Goal: Information Seeking & Learning: Learn about a topic

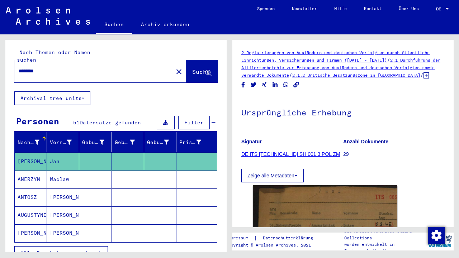
click at [78, 67] on input "********" at bounding box center [94, 71] width 150 height 8
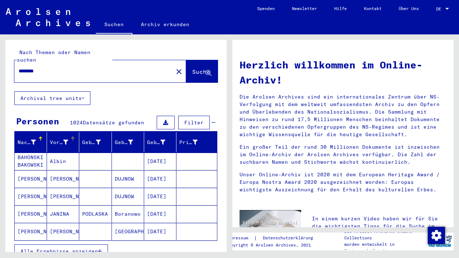
type input "********"
click at [72, 137] on div at bounding box center [73, 139] width 4 height 4
click at [96, 248] on span "Alle Ergebnisse anzeigen" at bounding box center [58, 251] width 77 height 6
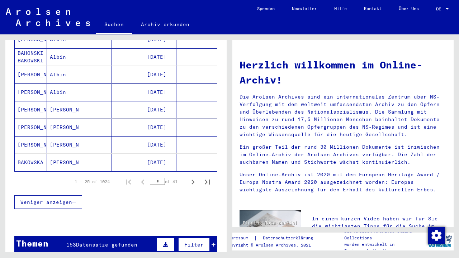
scroll to position [418, 0]
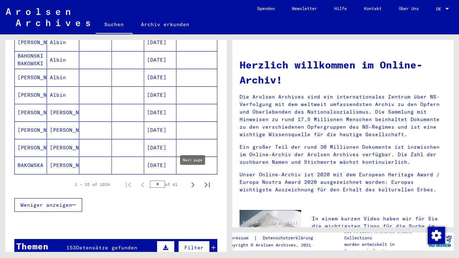
click at [193, 180] on icon "Next page" at bounding box center [193, 185] width 10 height 10
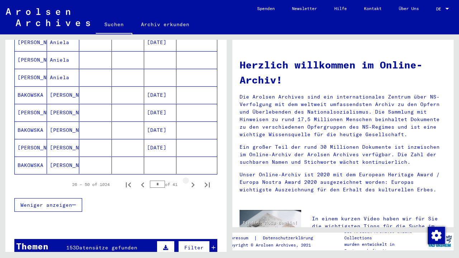
click at [193, 180] on icon "Next page" at bounding box center [193, 185] width 10 height 10
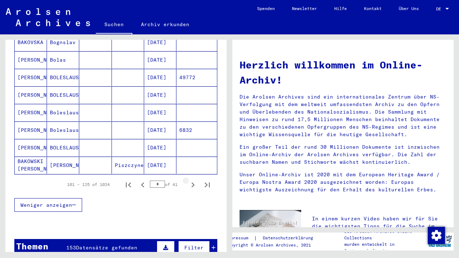
click at [193, 180] on icon "Next page" at bounding box center [193, 185] width 10 height 10
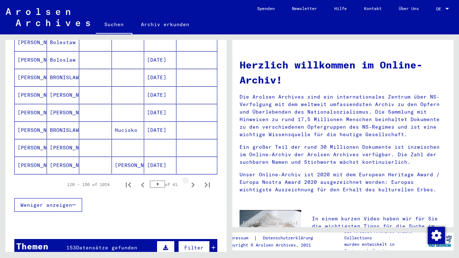
click at [193, 180] on icon "Next page" at bounding box center [193, 185] width 10 height 10
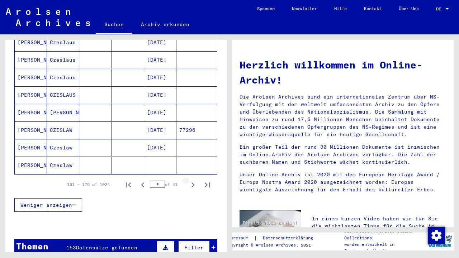
click at [193, 180] on icon "Next page" at bounding box center [193, 185] width 10 height 10
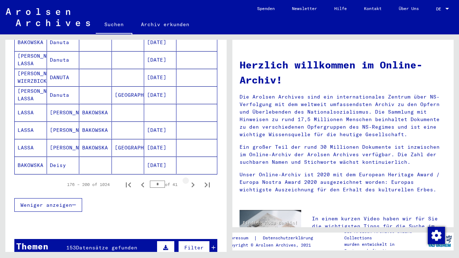
click at [193, 180] on icon "Next page" at bounding box center [193, 185] width 10 height 10
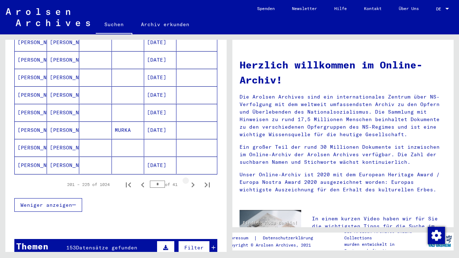
click at [193, 180] on icon "Next page" at bounding box center [193, 185] width 10 height 10
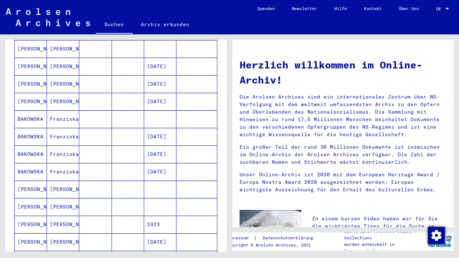
scroll to position [235, 0]
click at [64, 184] on mat-cell "[PERSON_NAME]" at bounding box center [63, 189] width 32 height 17
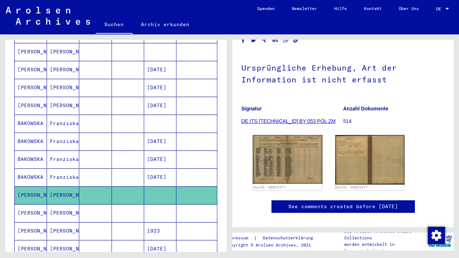
scroll to position [58, 0]
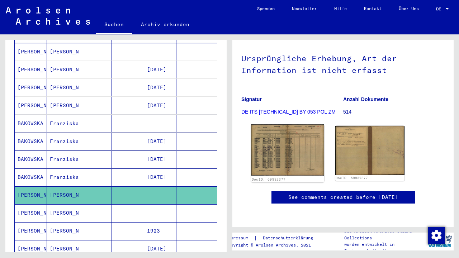
click at [275, 166] on img at bounding box center [287, 149] width 73 height 51
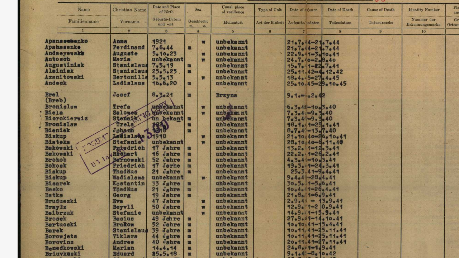
drag, startPoint x: 20, startPoint y: 69, endPoint x: 84, endPoint y: 70, distance: 63.9
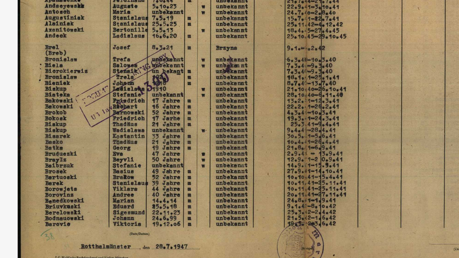
click at [70, 48] on img at bounding box center [229, 111] width 319 height 187
click at [70, 50] on img at bounding box center [229, 111] width 319 height 187
click at [70, 49] on img at bounding box center [229, 111] width 319 height 187
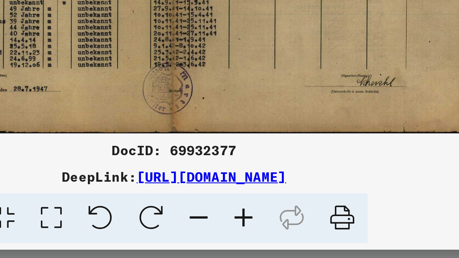
scroll to position [0, 0]
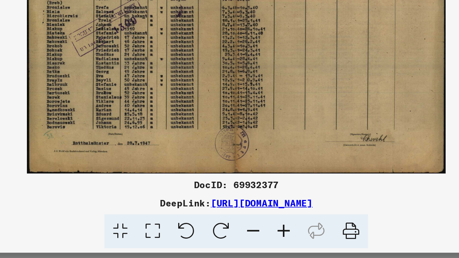
click at [70, 91] on img at bounding box center [229, 111] width 319 height 187
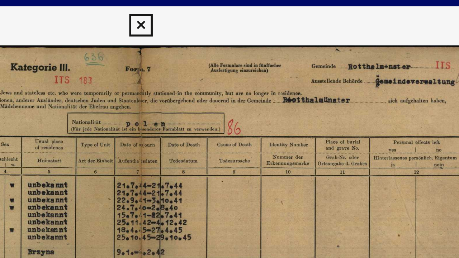
click at [143, 29] on img at bounding box center [229, 111] width 319 height 187
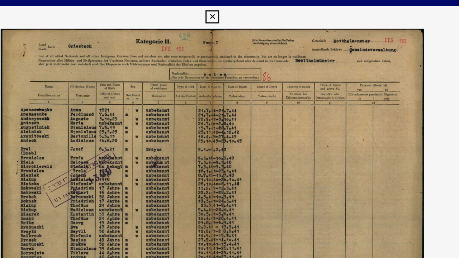
click at [196, 103] on img at bounding box center [229, 111] width 319 height 187
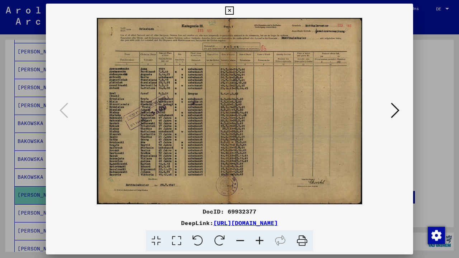
click at [391, 109] on icon at bounding box center [395, 110] width 9 height 17
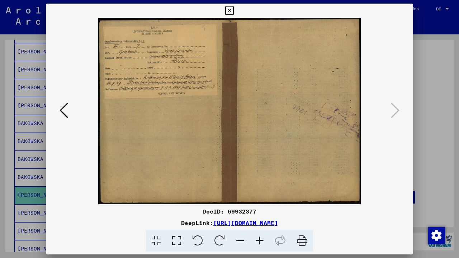
click at [62, 112] on icon at bounding box center [64, 110] width 9 height 17
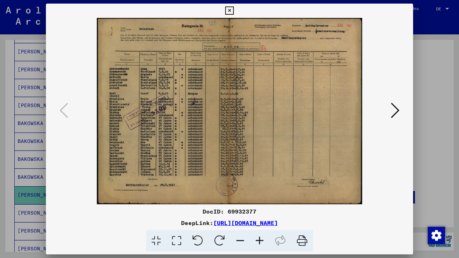
click at [234, 12] on icon at bounding box center [229, 10] width 8 height 9
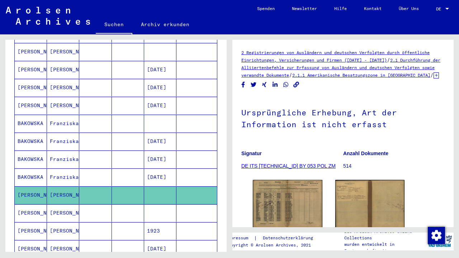
click at [55, 204] on mat-cell "Friedrick" at bounding box center [63, 213] width 32 height 18
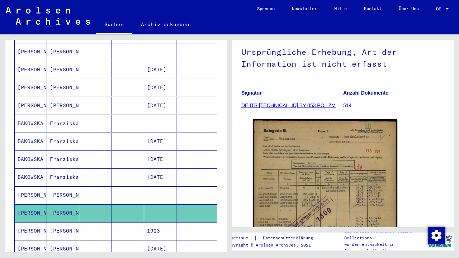
scroll to position [62, 0]
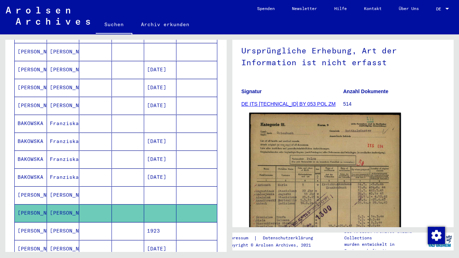
click at [293, 192] on img at bounding box center [325, 220] width 152 height 215
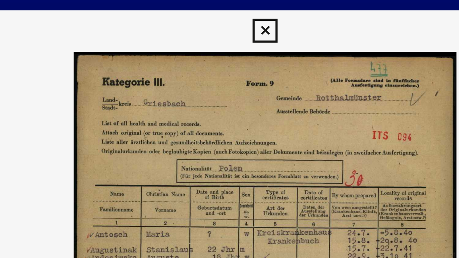
scroll to position [0, 0]
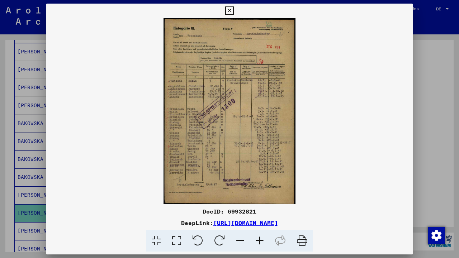
click at [234, 8] on icon at bounding box center [229, 10] width 8 height 9
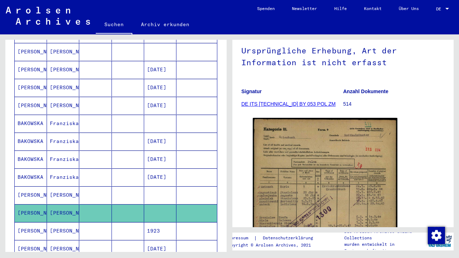
click at [126, 228] on mat-cell at bounding box center [128, 231] width 32 height 18
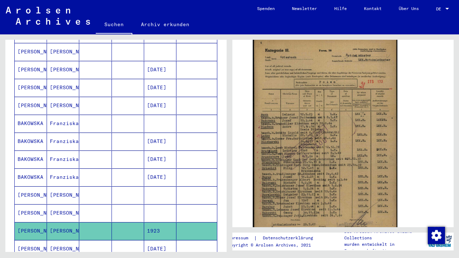
scroll to position [143, 0]
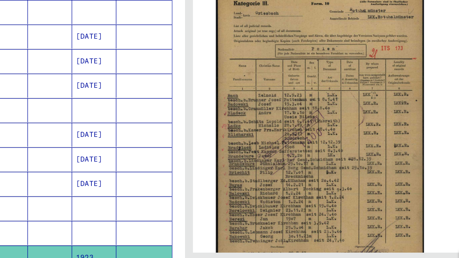
click at [249, 152] on img at bounding box center [325, 138] width 152 height 212
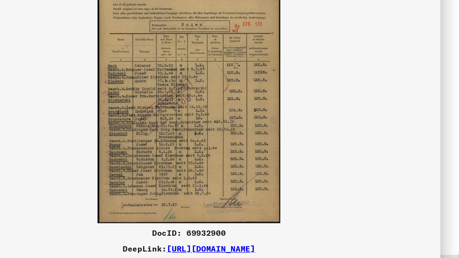
click at [202, 152] on img at bounding box center [229, 111] width 367 height 187
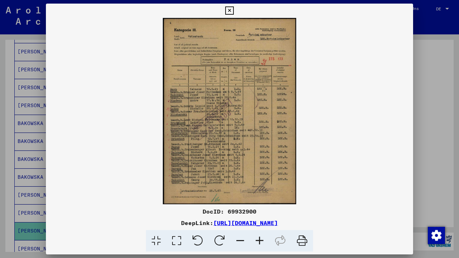
click at [234, 11] on icon at bounding box center [229, 10] width 8 height 9
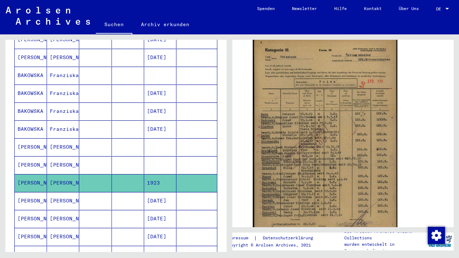
scroll to position [286, 0]
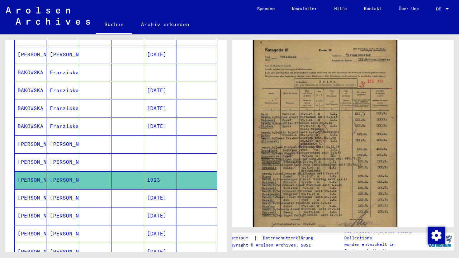
click at [88, 190] on mat-cell at bounding box center [95, 198] width 32 height 18
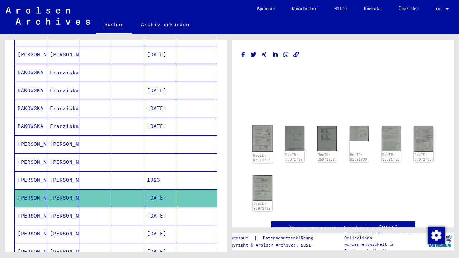
click at [269, 144] on img at bounding box center [263, 139] width 20 height 27
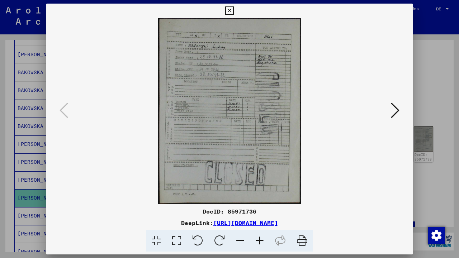
click at [395, 110] on icon at bounding box center [395, 110] width 9 height 17
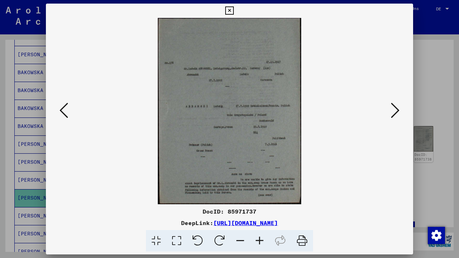
click at [395, 111] on icon at bounding box center [395, 110] width 9 height 17
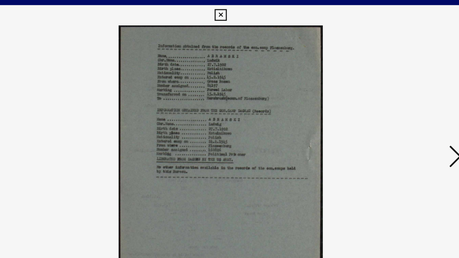
click at [391, 115] on icon at bounding box center [395, 110] width 9 height 17
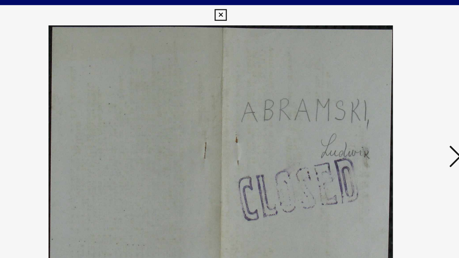
click at [391, 115] on icon at bounding box center [395, 110] width 9 height 17
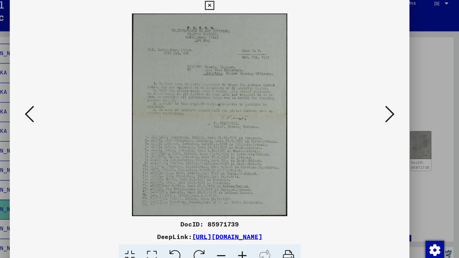
click at [389, 104] on button at bounding box center [395, 111] width 13 height 20
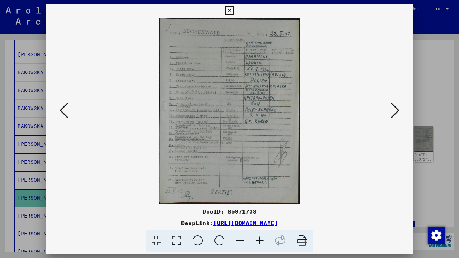
click at [392, 117] on icon at bounding box center [395, 110] width 9 height 17
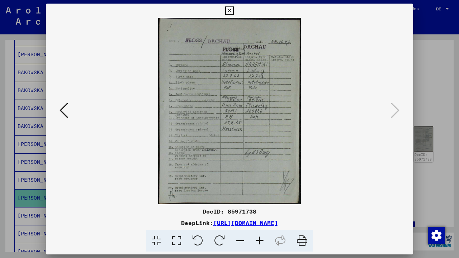
click at [234, 11] on icon at bounding box center [229, 10] width 8 height 9
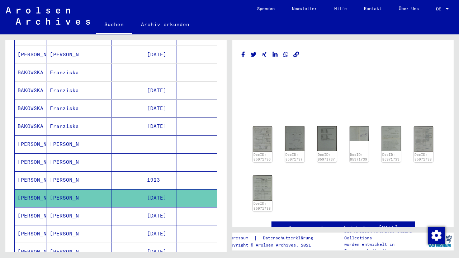
click at [51, 207] on mat-cell "GEORGE" at bounding box center [63, 216] width 32 height 18
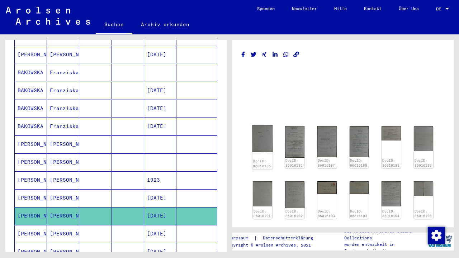
click at [261, 138] on img at bounding box center [263, 138] width 20 height 27
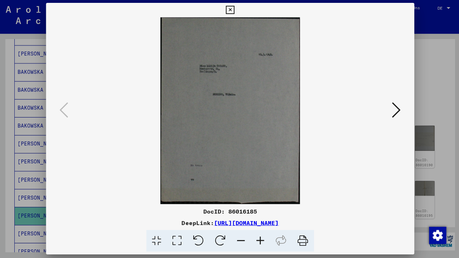
click at [392, 107] on icon at bounding box center [395, 110] width 9 height 17
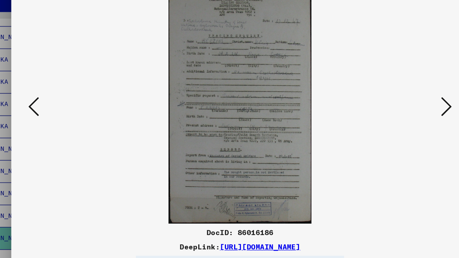
click at [391, 102] on icon at bounding box center [395, 110] width 9 height 17
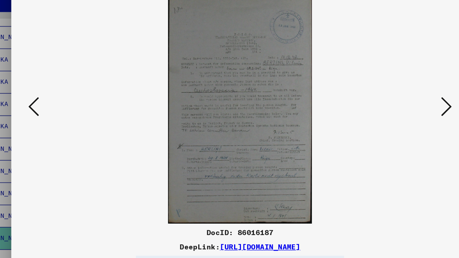
click at [391, 102] on icon at bounding box center [395, 110] width 9 height 17
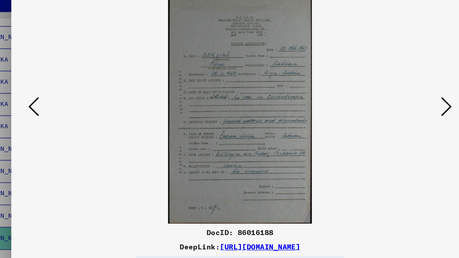
click at [391, 102] on icon at bounding box center [395, 110] width 9 height 17
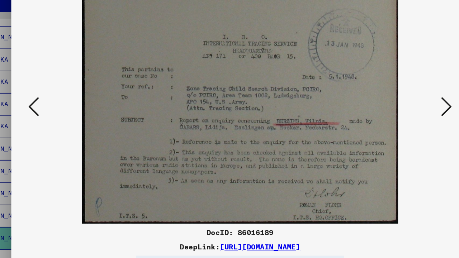
click at [391, 102] on icon at bounding box center [395, 110] width 9 height 17
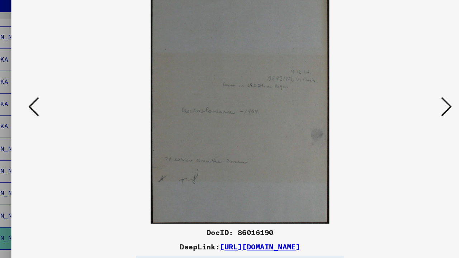
click at [391, 102] on icon at bounding box center [395, 110] width 9 height 17
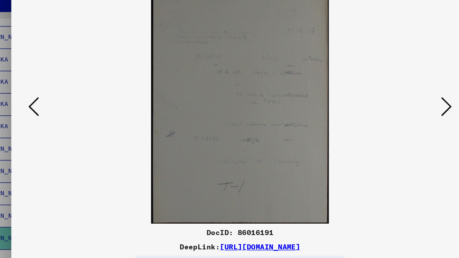
click at [391, 102] on icon at bounding box center [395, 110] width 9 height 17
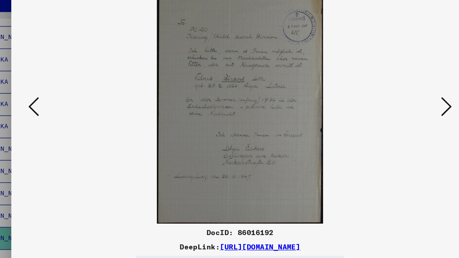
click at [391, 102] on icon at bounding box center [395, 110] width 9 height 17
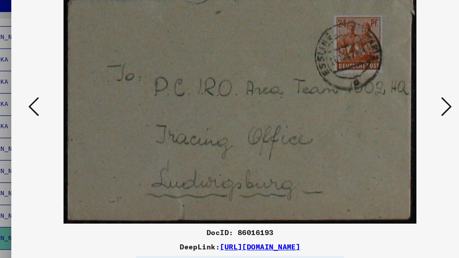
click at [391, 102] on icon at bounding box center [395, 110] width 9 height 17
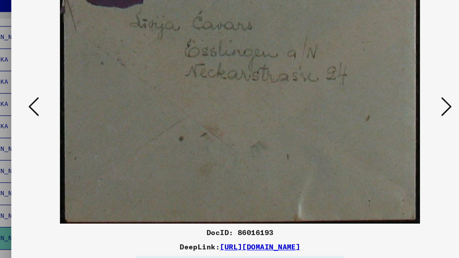
click at [391, 102] on icon at bounding box center [395, 110] width 9 height 17
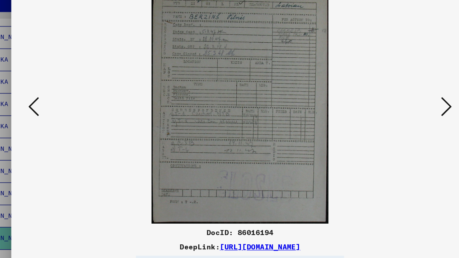
click at [391, 102] on icon at bounding box center [395, 110] width 9 height 17
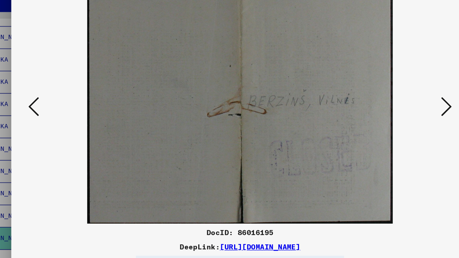
click at [391, 102] on icon at bounding box center [395, 110] width 9 height 17
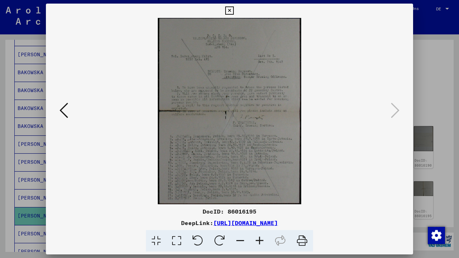
click at [234, 12] on icon at bounding box center [229, 10] width 8 height 9
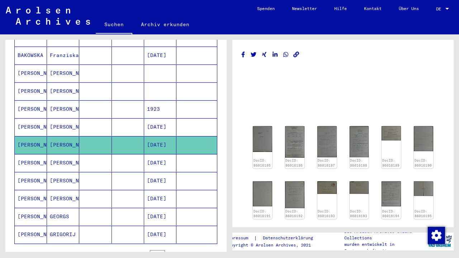
scroll to position [364, 0]
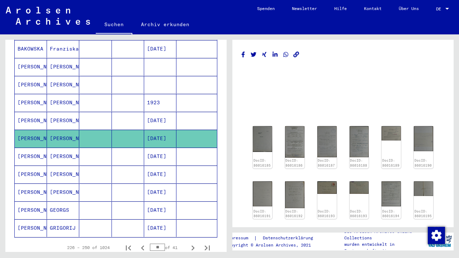
click at [131, 151] on mat-cell at bounding box center [128, 157] width 32 height 18
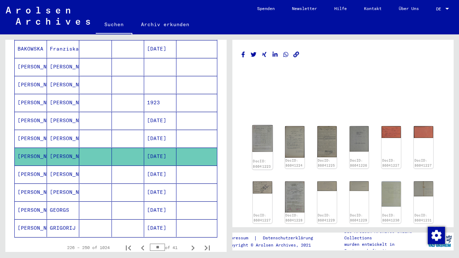
click at [269, 149] on img at bounding box center [263, 138] width 20 height 27
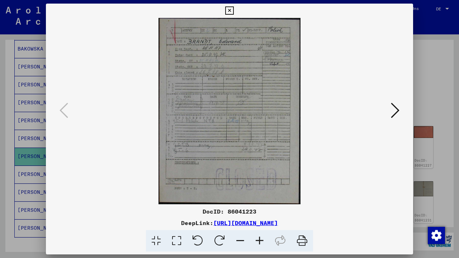
click at [234, 13] on icon at bounding box center [229, 10] width 8 height 9
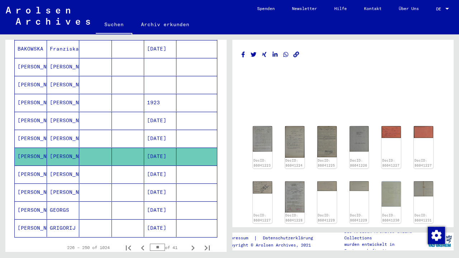
click at [89, 169] on mat-cell at bounding box center [95, 175] width 32 height 18
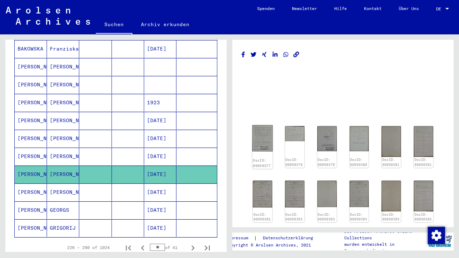
click at [263, 137] on img at bounding box center [263, 138] width 20 height 26
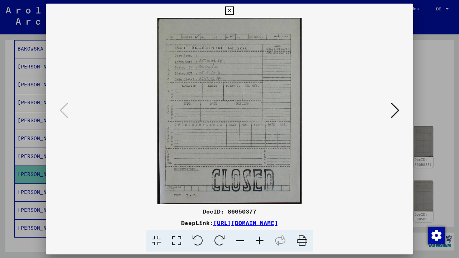
click at [234, 11] on icon at bounding box center [229, 10] width 8 height 9
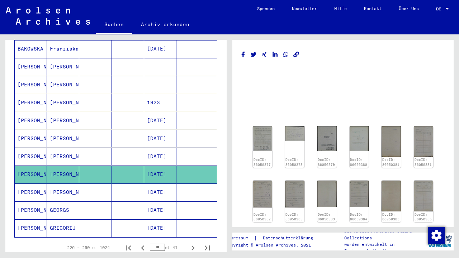
click at [141, 189] on mat-cell at bounding box center [128, 193] width 32 height 18
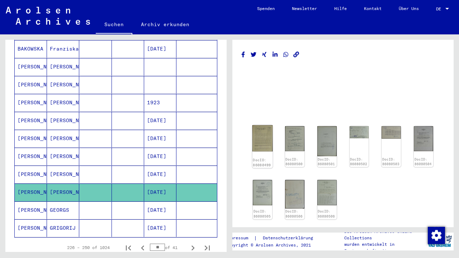
click at [260, 135] on img at bounding box center [263, 138] width 20 height 26
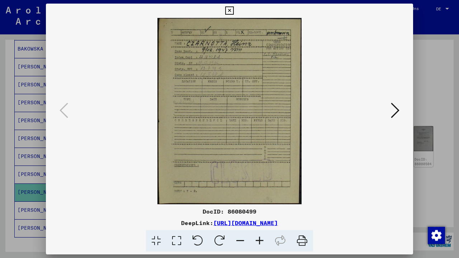
click at [234, 13] on icon at bounding box center [229, 10] width 8 height 9
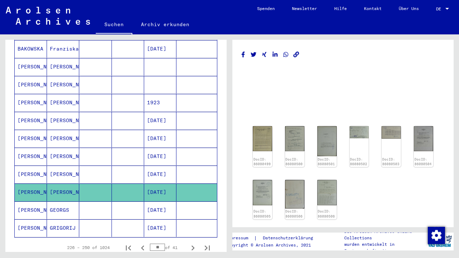
click at [96, 208] on mat-cell at bounding box center [95, 211] width 32 height 18
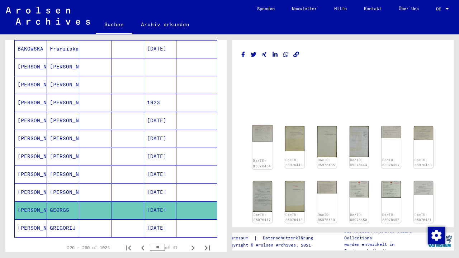
click at [258, 138] on img at bounding box center [263, 133] width 20 height 17
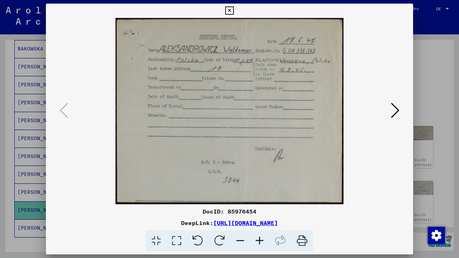
click at [393, 112] on icon at bounding box center [395, 110] width 9 height 17
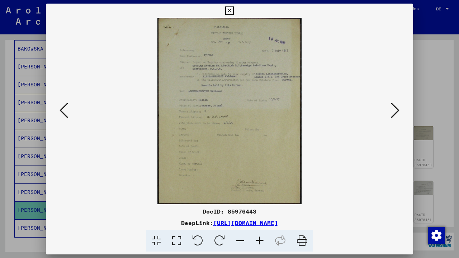
click at [390, 116] on button at bounding box center [395, 111] width 13 height 20
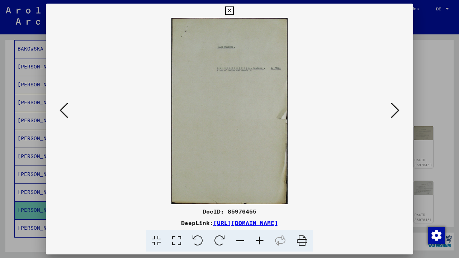
click at [390, 116] on button at bounding box center [395, 111] width 13 height 20
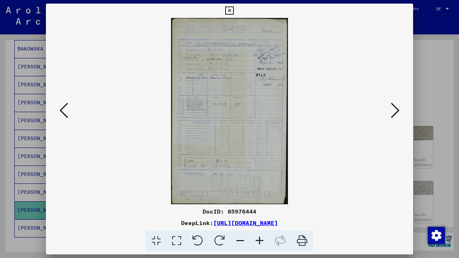
click at [234, 11] on icon at bounding box center [229, 10] width 8 height 9
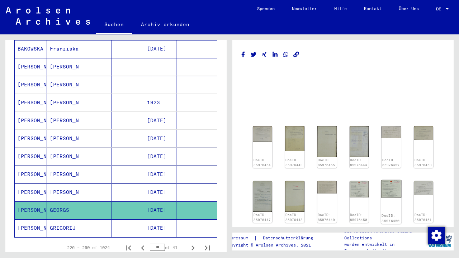
click at [399, 188] on img at bounding box center [391, 189] width 20 height 18
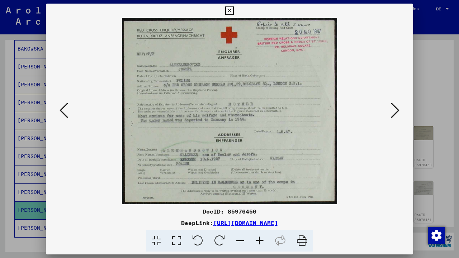
click at [234, 12] on icon at bounding box center [229, 10] width 8 height 9
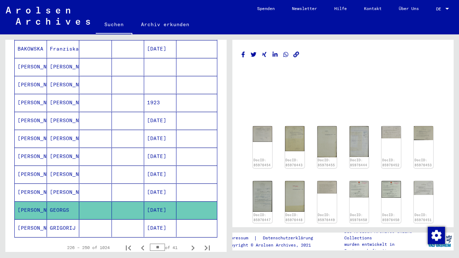
click at [54, 221] on mat-cell "GRIGORIJ" at bounding box center [63, 229] width 32 height 18
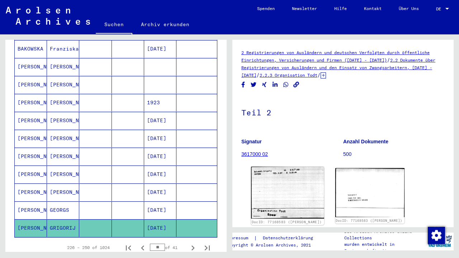
click at [273, 193] on img at bounding box center [287, 193] width 73 height 52
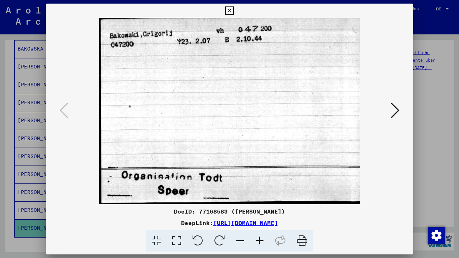
click at [391, 117] on icon at bounding box center [395, 110] width 9 height 17
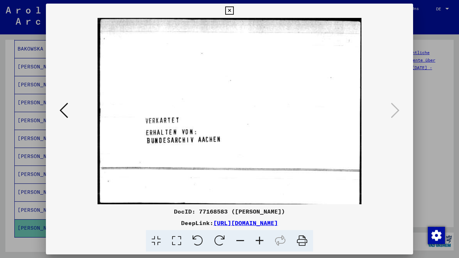
click at [234, 11] on icon at bounding box center [229, 10] width 8 height 9
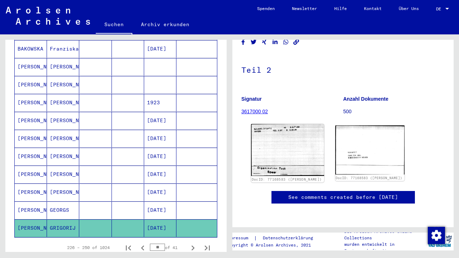
scroll to position [91, 0]
click at [302, 124] on img at bounding box center [287, 150] width 73 height 52
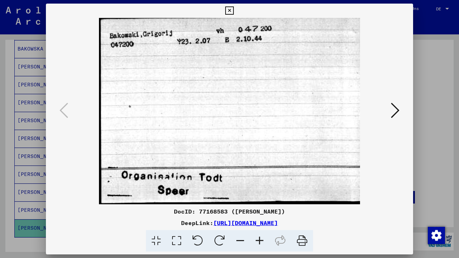
click at [234, 13] on icon at bounding box center [229, 10] width 8 height 9
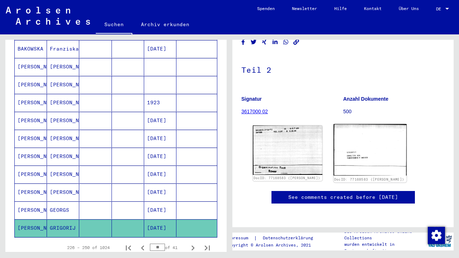
click at [376, 124] on img at bounding box center [370, 149] width 73 height 51
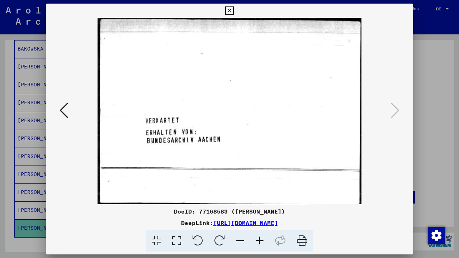
click at [234, 13] on icon at bounding box center [229, 10] width 8 height 9
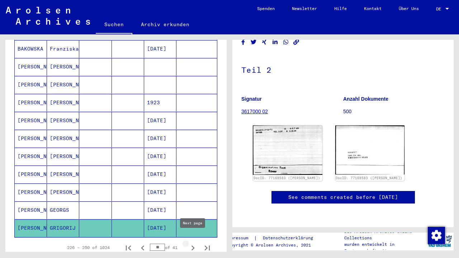
click at [192, 243] on icon "Next page" at bounding box center [193, 248] width 10 height 10
type input "**"
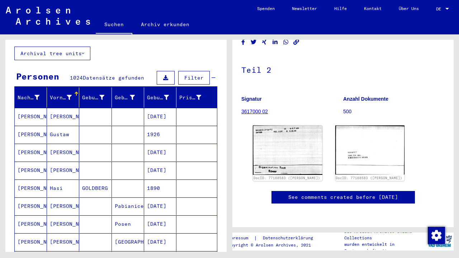
scroll to position [44, 0]
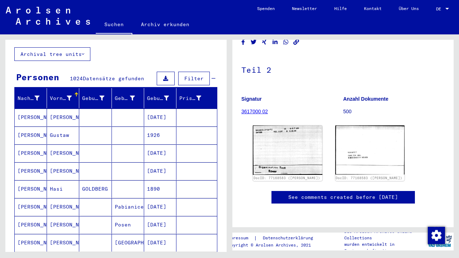
click at [63, 111] on mat-cell "[PERSON_NAME]" at bounding box center [63, 118] width 32 height 18
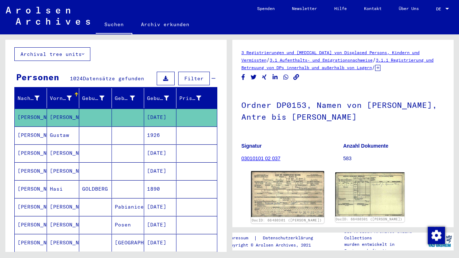
click at [269, 187] on img at bounding box center [287, 194] width 73 height 46
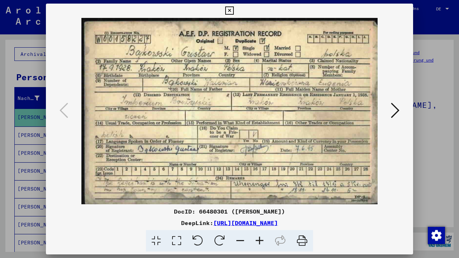
click at [234, 11] on icon at bounding box center [229, 10] width 8 height 9
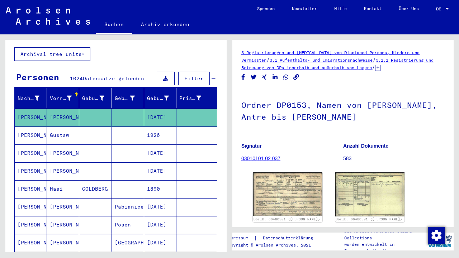
click at [72, 127] on mat-cell "Gustaw" at bounding box center [63, 136] width 32 height 18
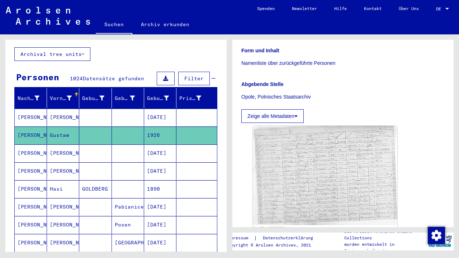
scroll to position [128, 0]
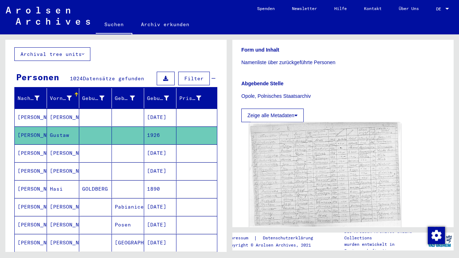
click at [337, 174] on img at bounding box center [325, 175] width 152 height 104
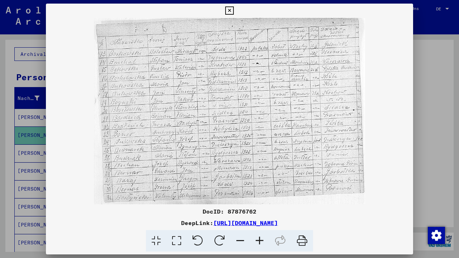
click at [234, 10] on icon at bounding box center [229, 10] width 8 height 9
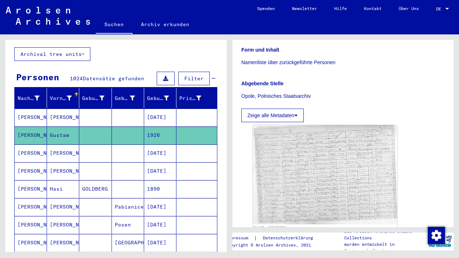
click at [29, 146] on mat-cell "BAKOWSKI" at bounding box center [31, 154] width 32 height 18
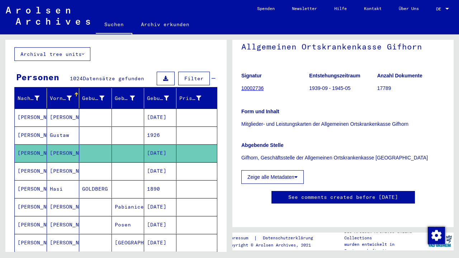
scroll to position [115, 0]
click at [53, 162] on mat-cell "Hans Paul" at bounding box center [63, 171] width 32 height 18
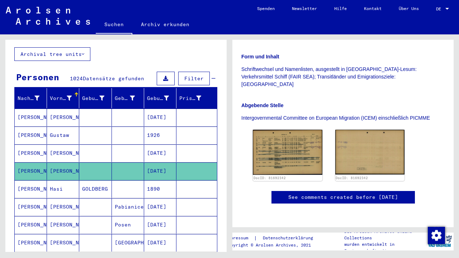
scroll to position [171, 0]
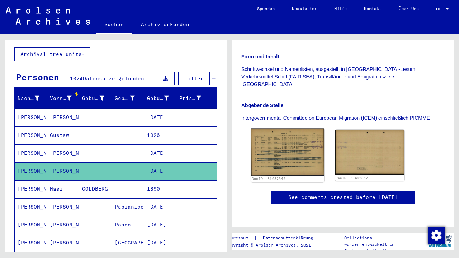
click at [270, 129] on img at bounding box center [287, 152] width 73 height 47
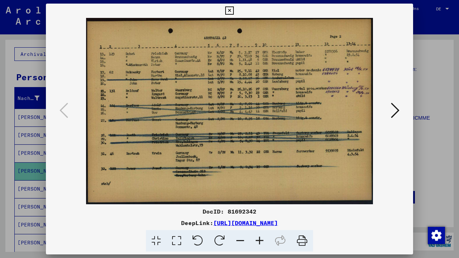
click at [397, 112] on icon at bounding box center [395, 110] width 9 height 17
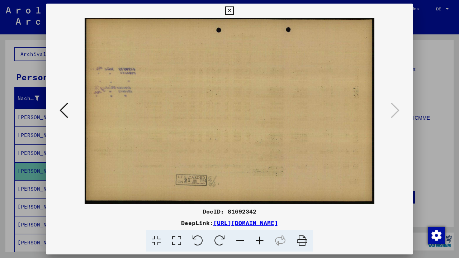
click at [234, 11] on icon at bounding box center [229, 10] width 8 height 9
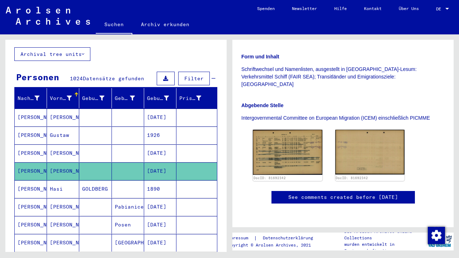
click at [62, 183] on mat-cell "Hasi" at bounding box center [63, 189] width 32 height 18
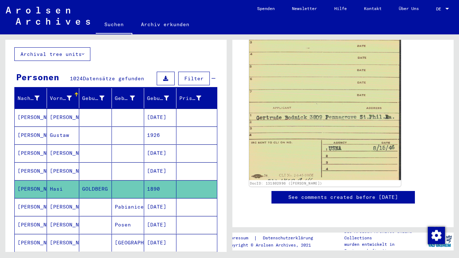
scroll to position [528, 0]
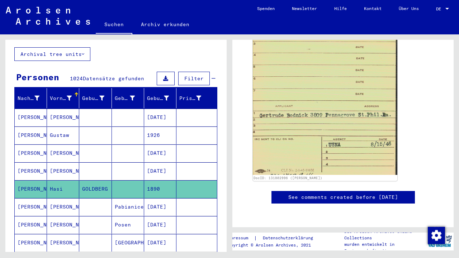
click at [62, 201] on mat-cell "[PERSON_NAME]" at bounding box center [63, 207] width 32 height 18
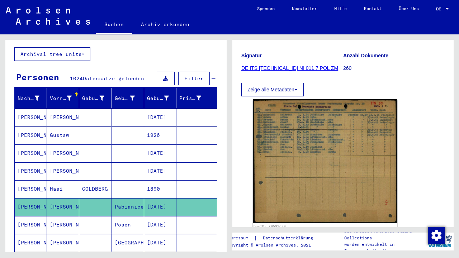
scroll to position [85, 0]
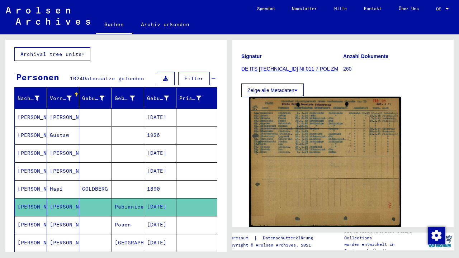
click at [314, 141] on img at bounding box center [325, 162] width 152 height 130
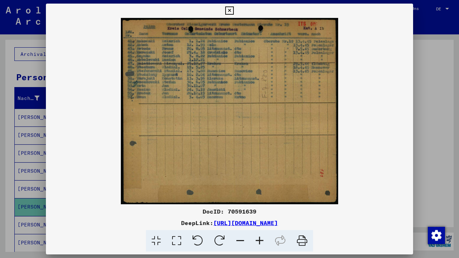
click at [234, 11] on icon at bounding box center [229, 10] width 8 height 9
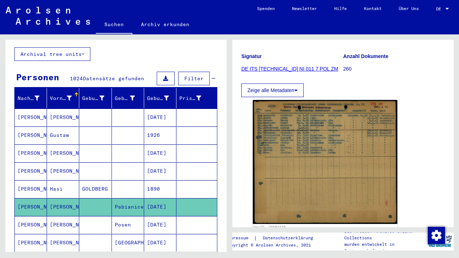
click at [60, 220] on mat-cell "[PERSON_NAME]" at bounding box center [63, 225] width 32 height 18
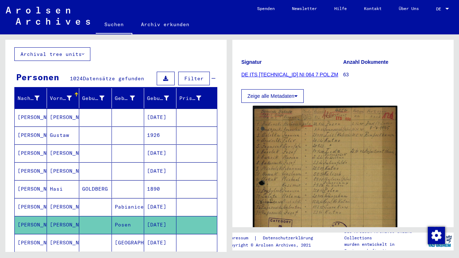
scroll to position [81, 0]
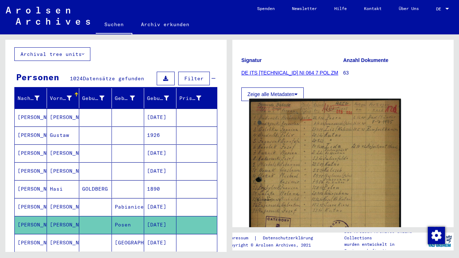
click at [333, 140] on img at bounding box center [325, 206] width 152 height 215
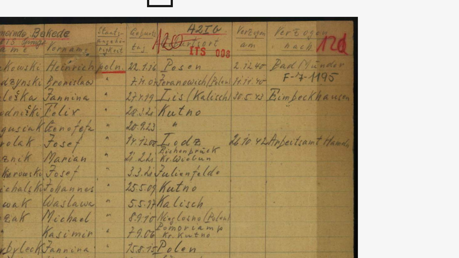
click at [104, 20] on img at bounding box center [229, 111] width 367 height 187
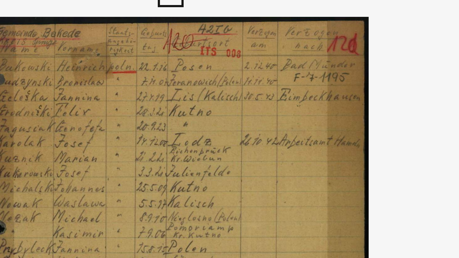
click at [94, 22] on img at bounding box center [229, 111] width 367 height 187
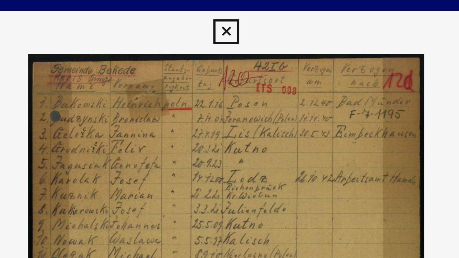
scroll to position [0, 0]
click at [126, 35] on img at bounding box center [229, 111] width 367 height 187
click at [124, 47] on img at bounding box center [229, 111] width 367 height 187
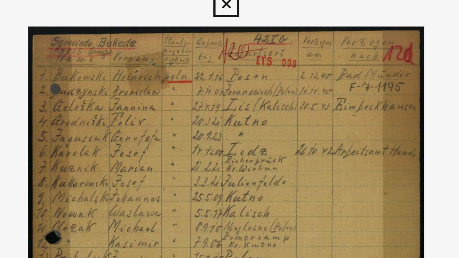
click at [46, 18] on img at bounding box center [229, 111] width 367 height 187
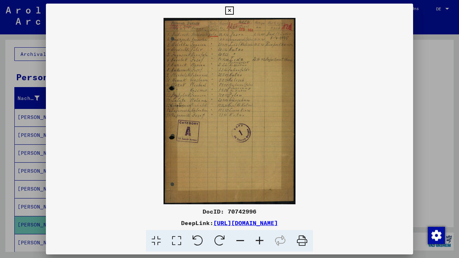
click at [234, 10] on icon at bounding box center [229, 10] width 8 height 9
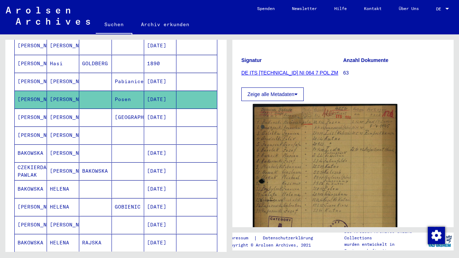
scroll to position [171, 0]
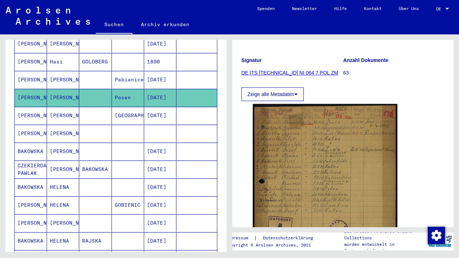
click at [102, 111] on mat-cell at bounding box center [95, 116] width 32 height 18
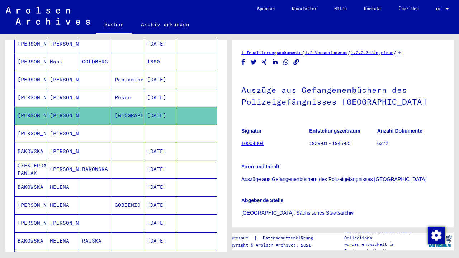
click at [382, 101] on h1 "Auszüge aus Gefangenenbüchern des Polizeigefängnisses [GEOGRAPHIC_DATA]" at bounding box center [342, 95] width 203 height 43
drag, startPoint x: 243, startPoint y: 84, endPoint x: 383, endPoint y: 102, distance: 141.0
click at [381, 105] on h1 "Auszüge aus Gefangenenbüchern des Polizeigefängnisses [GEOGRAPHIC_DATA]" at bounding box center [342, 95] width 203 height 43
copy h1 "Auszüge aus Gefangenenbüchern des Polizeigefängnisses [GEOGRAPHIC_DATA]"
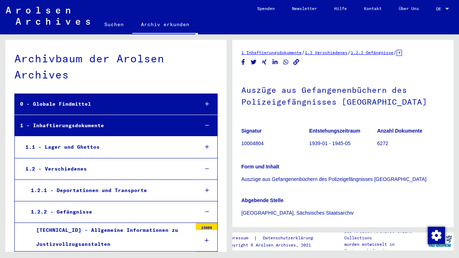
scroll to position [2267, 0]
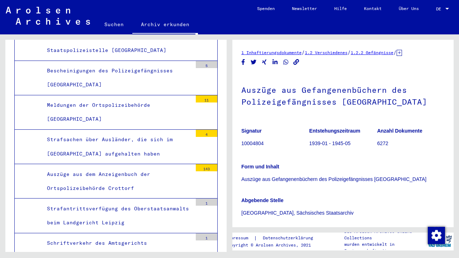
click at [278, 96] on h1 "Auszüge aus Gefangenenbüchern des Polizeigefängnisses [GEOGRAPHIC_DATA]" at bounding box center [342, 95] width 203 height 43
click at [382, 107] on h1 "Auszüge aus Gefangenenbüchern des Polizeigefängnisses [GEOGRAPHIC_DATA]" at bounding box center [342, 95] width 203 height 43
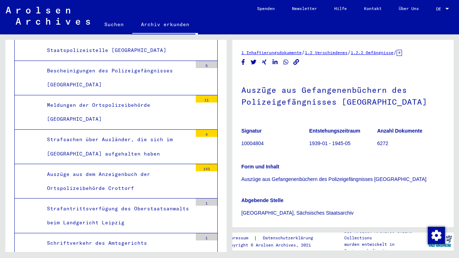
click at [332, 53] on link "1.2 Verschiedenes" at bounding box center [326, 52] width 43 height 5
click at [391, 53] on link "1.2.2 Gefängnisse" at bounding box center [372, 52] width 43 height 5
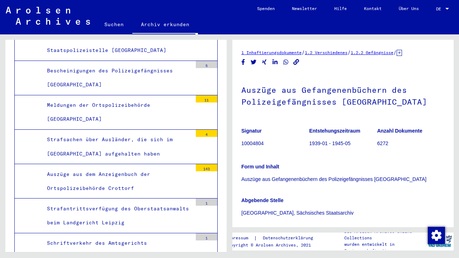
click at [402, 55] on icon at bounding box center [399, 53] width 5 height 6
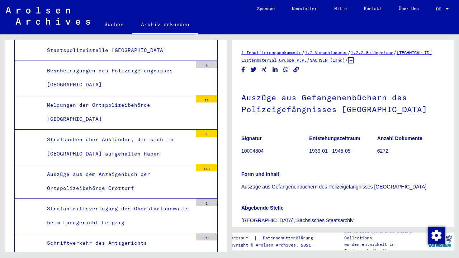
drag, startPoint x: 328, startPoint y: 61, endPoint x: 435, endPoint y: 80, distance: 108.9
click at [435, 80] on div "1 Inhaftierungsdokumente / 1.2 Verschiedenes / 1.2.2 Gefängnisse / [TECHNICAL_I…" at bounding box center [342, 182] width 203 height 266
click at [330, 58] on link "SACHSEN (Land)" at bounding box center [327, 59] width 35 height 5
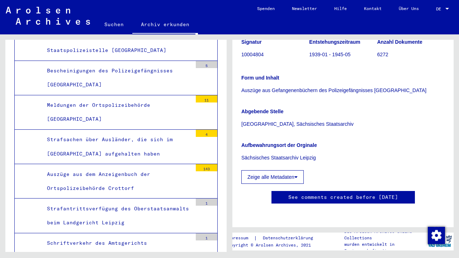
scroll to position [145, 0]
click at [294, 170] on button "Zeige alle Metadaten" at bounding box center [272, 177] width 62 height 14
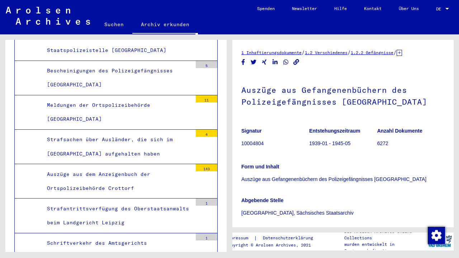
scroll to position [0, 0]
click at [428, 56] on div "1 Inhaftierungsdokumente / 1.2 Verschiedenes / 1.2.2 Gefängnisse / [TECHNICAL_I…" at bounding box center [342, 53] width 203 height 8
click at [426, 56] on div "1 Inhaftierungsdokumente / 1.2 Verschiedenes / 1.2.2 Gefängnisse / [TECHNICAL_I…" at bounding box center [342, 53] width 203 height 8
click at [402, 54] on icon at bounding box center [399, 53] width 5 height 6
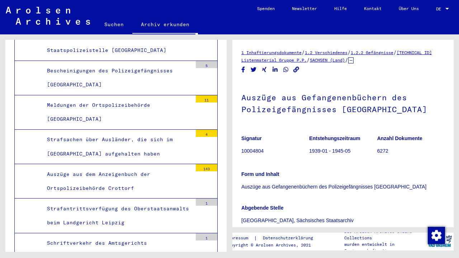
click at [430, 54] on link "[TECHNICAL_ID] Listenmaterial Gruppe P.P." at bounding box center [336, 56] width 190 height 13
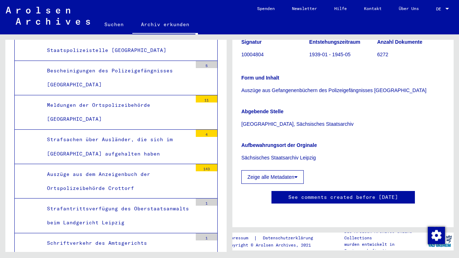
scroll to position [340, 0]
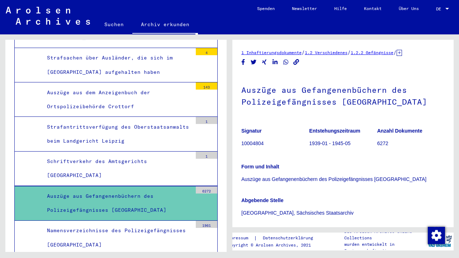
scroll to position [2350, 0]
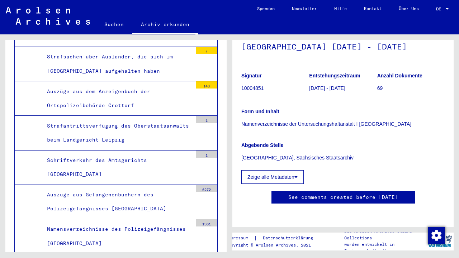
scroll to position [76, 0]
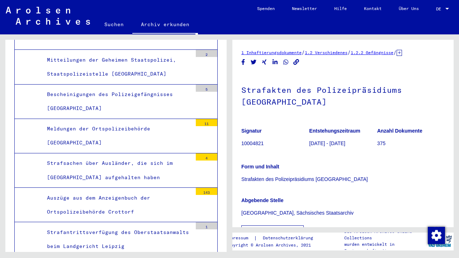
scroll to position [2244, 0]
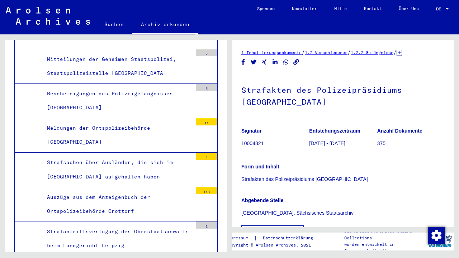
click at [162, 190] on div "Auszüge aus dem Anzeigenbuch der Ortspolizeibehörde Crottorf" at bounding box center [117, 204] width 151 height 28
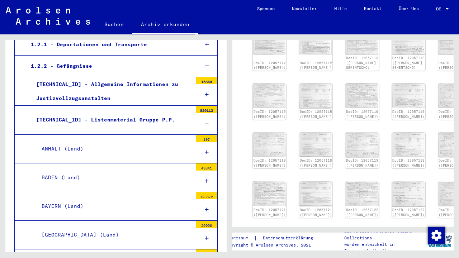
scroll to position [145, 0]
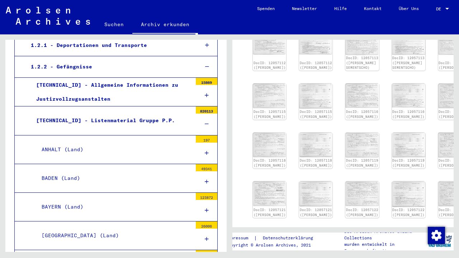
click at [207, 180] on icon at bounding box center [207, 181] width 4 height 5
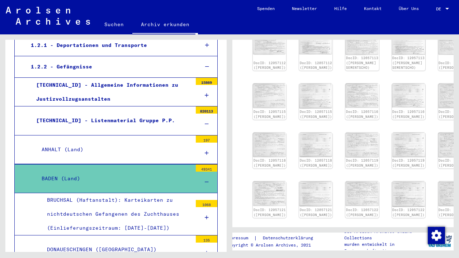
click at [207, 180] on icon at bounding box center [207, 182] width 4 height 5
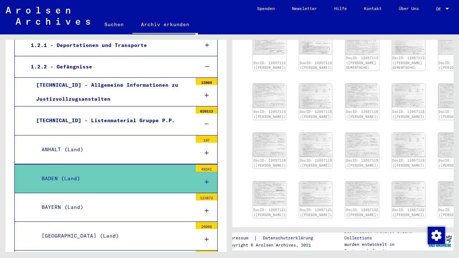
click at [205, 208] on icon at bounding box center [207, 210] width 4 height 5
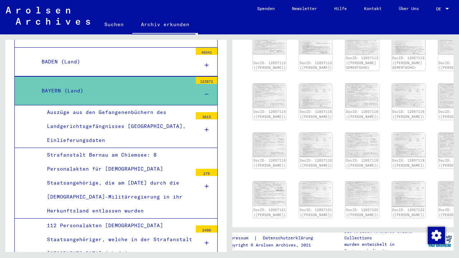
scroll to position [263, 0]
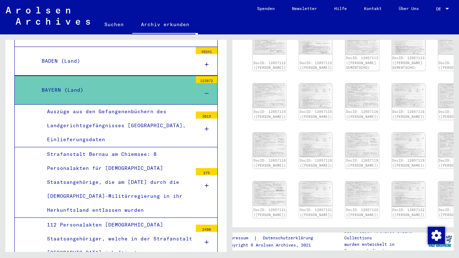
click at [208, 91] on icon at bounding box center [207, 93] width 4 height 5
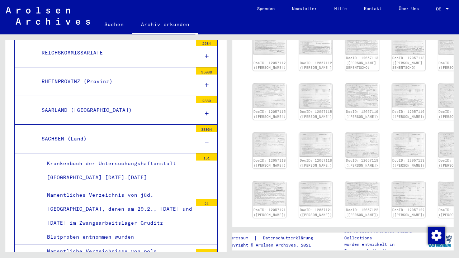
scroll to position [876, 0]
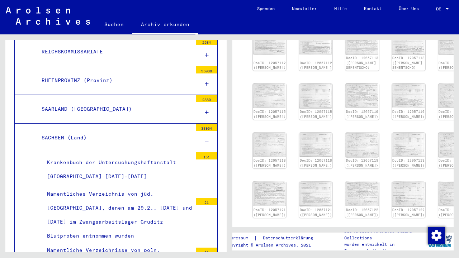
click at [56, 131] on div "SACHSEN (Land)" at bounding box center [114, 138] width 156 height 14
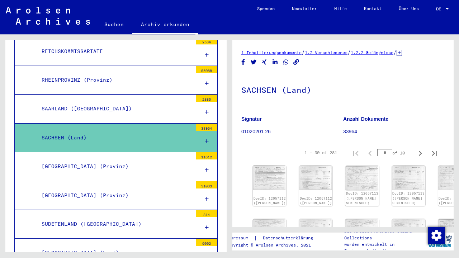
click at [56, 131] on div "SACHSEN (Land)" at bounding box center [114, 138] width 156 height 14
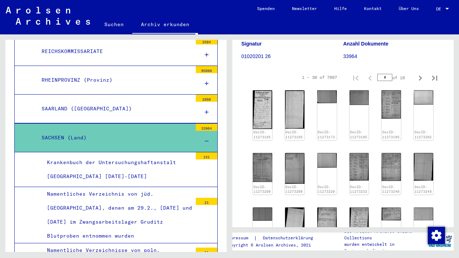
scroll to position [74, 0]
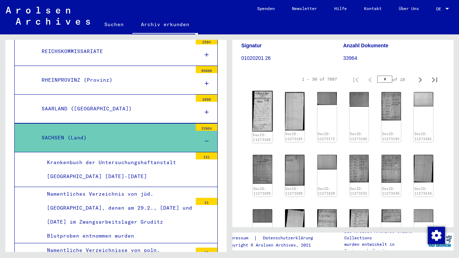
click at [260, 104] on img at bounding box center [263, 111] width 20 height 41
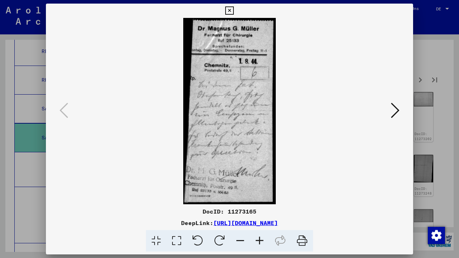
click at [397, 113] on icon at bounding box center [395, 110] width 9 height 17
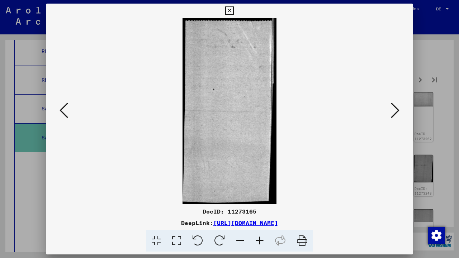
click at [397, 113] on icon at bounding box center [395, 110] width 9 height 17
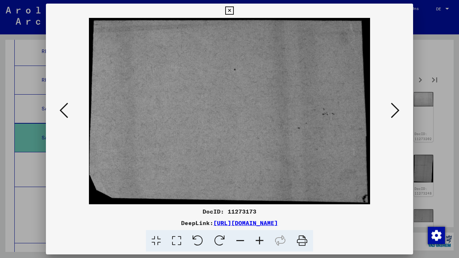
click at [397, 113] on icon at bounding box center [395, 110] width 9 height 17
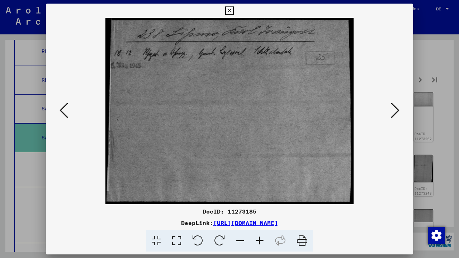
click at [73, 111] on img at bounding box center [229, 111] width 319 height 187
click at [62, 110] on icon at bounding box center [64, 110] width 9 height 17
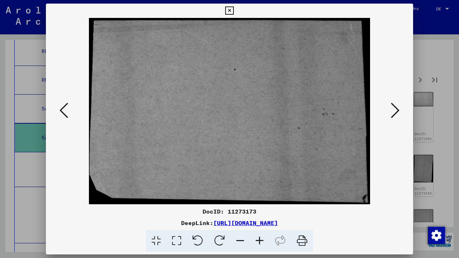
click at [62, 110] on icon at bounding box center [64, 110] width 9 height 17
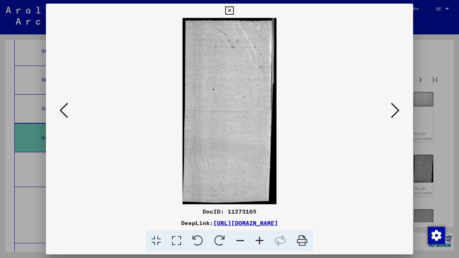
click at [62, 110] on icon at bounding box center [64, 110] width 9 height 17
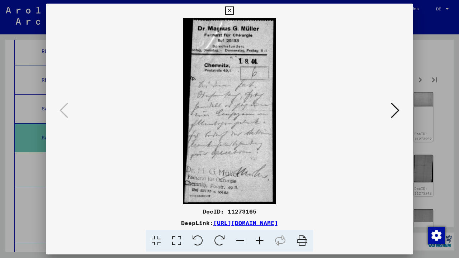
click at [396, 114] on icon at bounding box center [395, 110] width 9 height 17
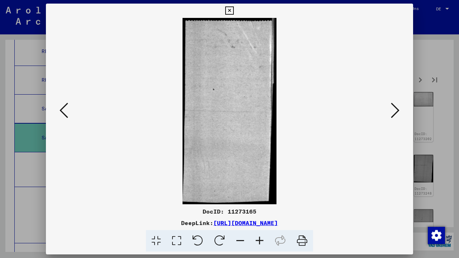
click at [396, 114] on icon at bounding box center [395, 110] width 9 height 17
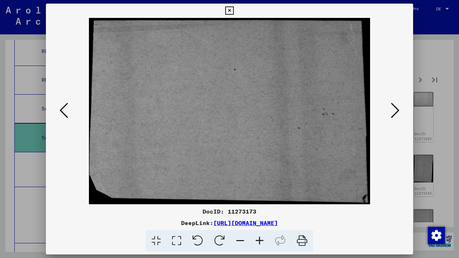
click at [396, 114] on icon at bounding box center [395, 110] width 9 height 17
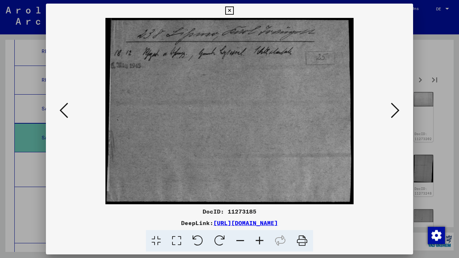
click at [396, 114] on icon at bounding box center [395, 110] width 9 height 17
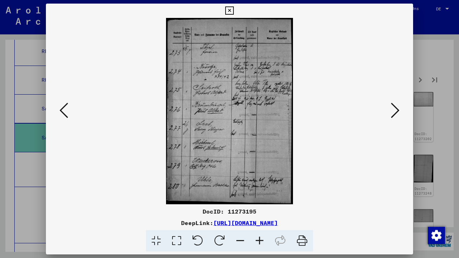
click at [396, 114] on icon at bounding box center [395, 110] width 9 height 17
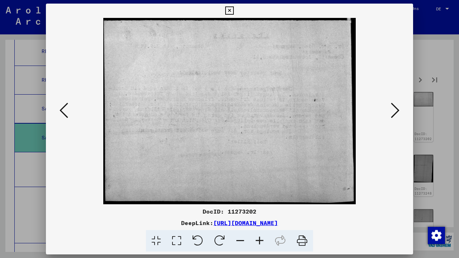
click at [67, 108] on icon at bounding box center [64, 110] width 9 height 17
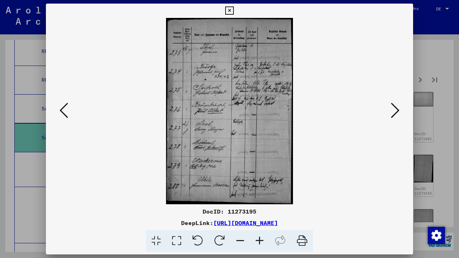
click at [393, 107] on icon at bounding box center [395, 110] width 9 height 17
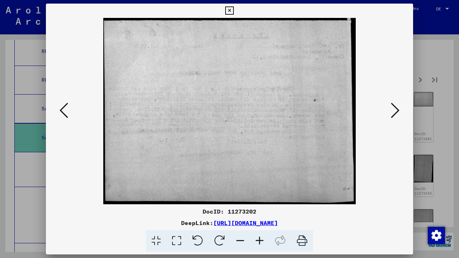
click at [393, 107] on icon at bounding box center [395, 110] width 9 height 17
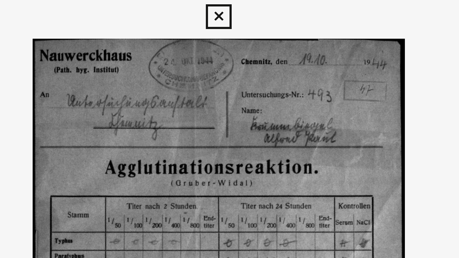
click at [70, 57] on img at bounding box center [229, 111] width 319 height 187
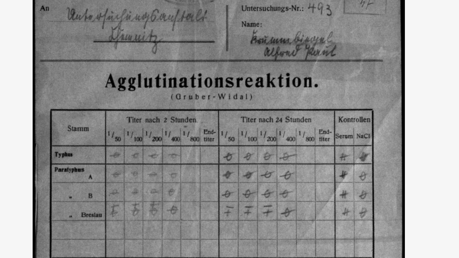
click at [70, 28] on img at bounding box center [229, 111] width 319 height 187
drag, startPoint x: 35, startPoint y: 27, endPoint x: 83, endPoint y: 28, distance: 48.1
click at [83, 28] on img at bounding box center [229, 111] width 319 height 187
click at [75, 27] on img at bounding box center [229, 111] width 319 height 187
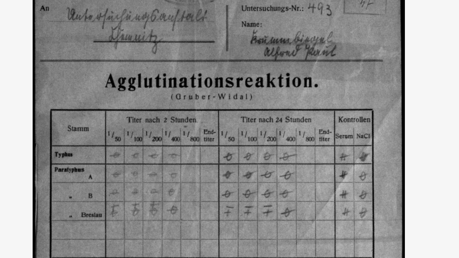
click at [70, 27] on img at bounding box center [229, 111] width 319 height 187
drag, startPoint x: 36, startPoint y: 23, endPoint x: 106, endPoint y: 28, distance: 70.1
drag, startPoint x: 106, startPoint y: 28, endPoint x: 33, endPoint y: 28, distance: 73.2
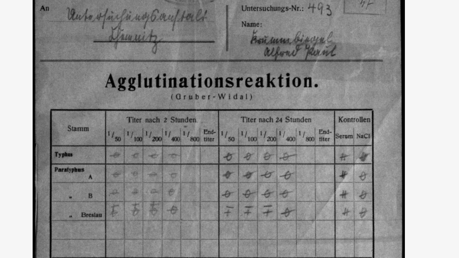
click at [70, 28] on img at bounding box center [229, 111] width 319 height 187
drag, startPoint x: 36, startPoint y: 28, endPoint x: 49, endPoint y: 32, distance: 14.1
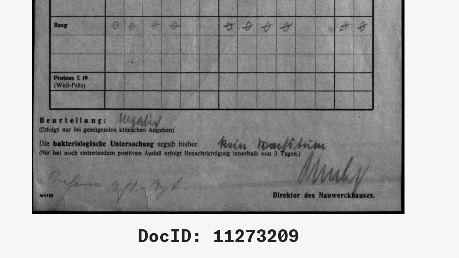
click at [131, 57] on img at bounding box center [229, 111] width 319 height 187
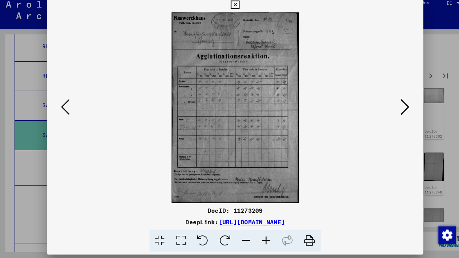
click at [399, 105] on icon at bounding box center [395, 110] width 9 height 17
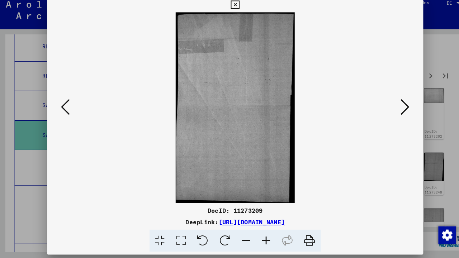
click at [399, 105] on icon at bounding box center [395, 110] width 9 height 17
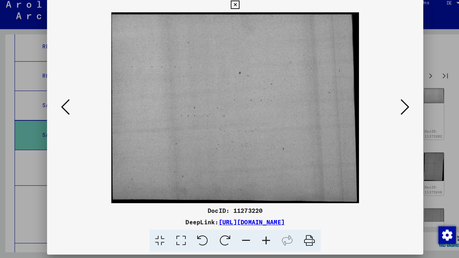
click at [399, 105] on icon at bounding box center [395, 110] width 9 height 17
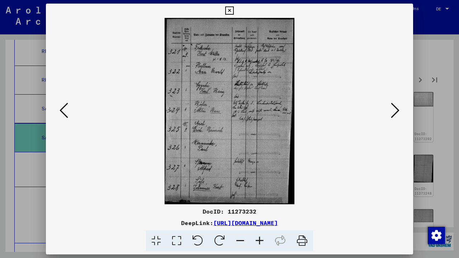
click at [397, 112] on icon at bounding box center [395, 110] width 9 height 17
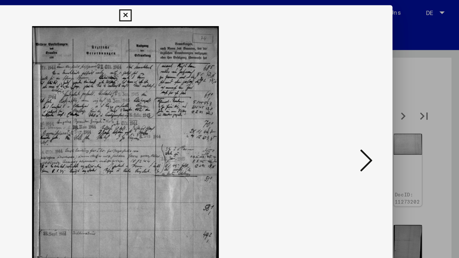
click at [391, 110] on icon at bounding box center [395, 110] width 9 height 17
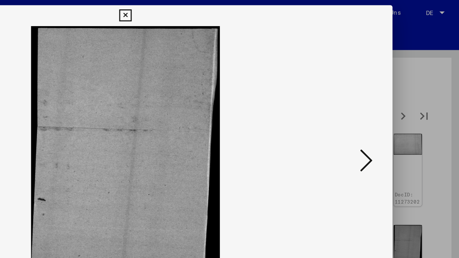
click at [391, 110] on icon at bounding box center [395, 110] width 9 height 17
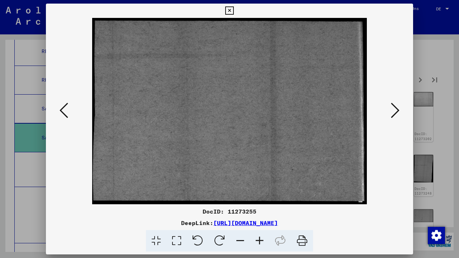
click at [396, 113] on icon at bounding box center [395, 110] width 9 height 17
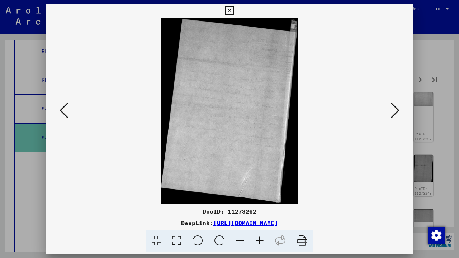
click at [396, 113] on icon at bounding box center [395, 110] width 9 height 17
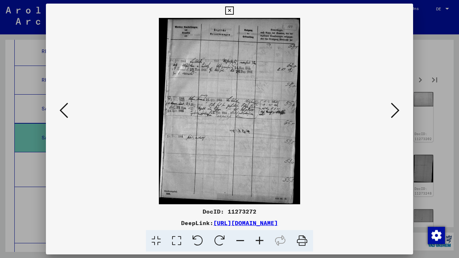
click at [395, 110] on icon at bounding box center [395, 110] width 9 height 17
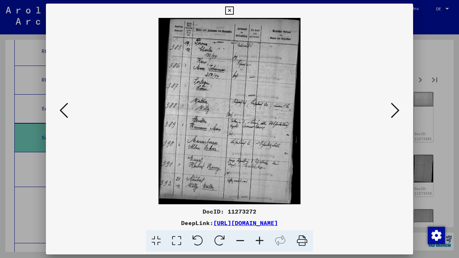
click at [395, 110] on icon at bounding box center [395, 110] width 9 height 17
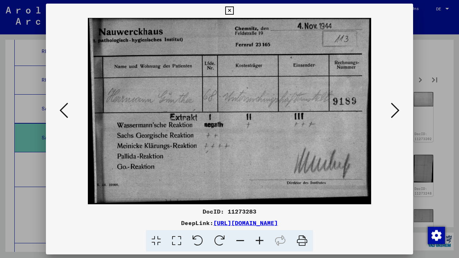
click at [169, 151] on img at bounding box center [229, 111] width 319 height 187
click at [171, 161] on img at bounding box center [229, 111] width 319 height 187
click at [212, 138] on img at bounding box center [229, 111] width 319 height 187
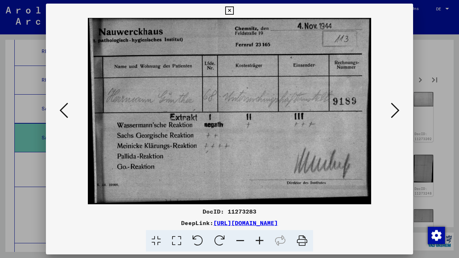
click at [260, 147] on img at bounding box center [229, 111] width 319 height 187
click at [394, 112] on icon at bounding box center [395, 110] width 9 height 17
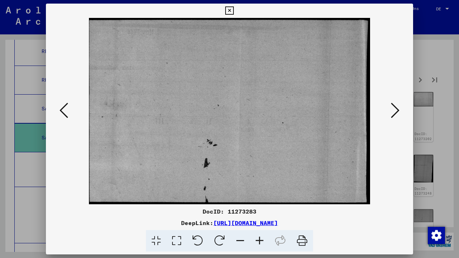
click at [394, 112] on icon at bounding box center [395, 110] width 9 height 17
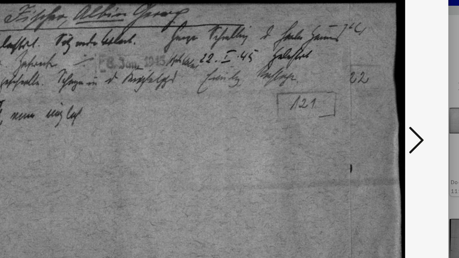
click at [391, 102] on icon at bounding box center [395, 110] width 9 height 17
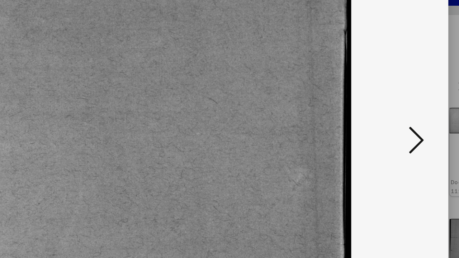
click at [391, 102] on icon at bounding box center [395, 110] width 9 height 17
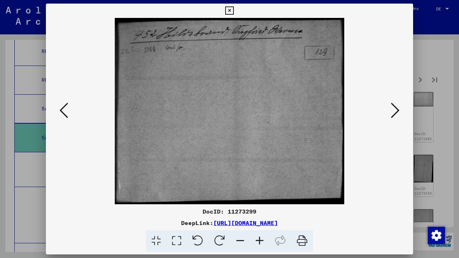
click at [399, 112] on icon at bounding box center [395, 110] width 9 height 17
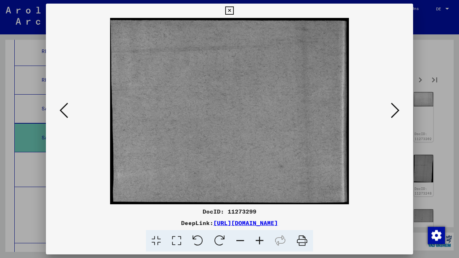
click at [399, 112] on icon at bounding box center [395, 110] width 9 height 17
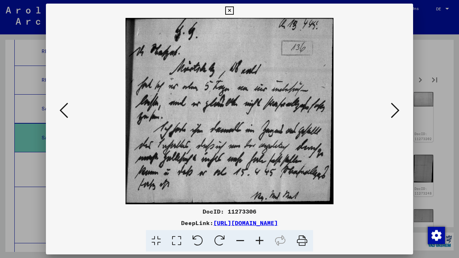
click at [399, 112] on icon at bounding box center [395, 110] width 9 height 17
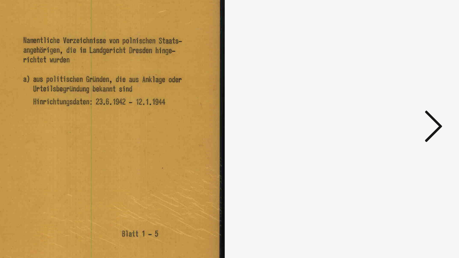
click at [391, 102] on icon at bounding box center [395, 110] width 9 height 17
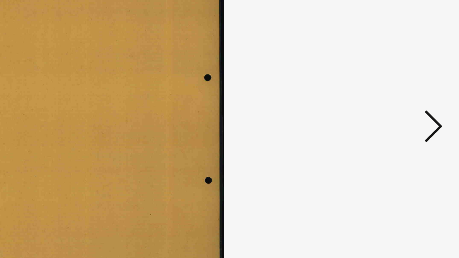
click at [391, 102] on icon at bounding box center [395, 110] width 9 height 17
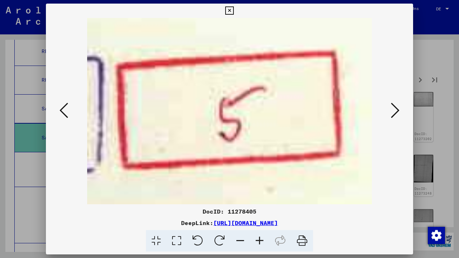
click at [397, 115] on icon at bounding box center [395, 110] width 9 height 17
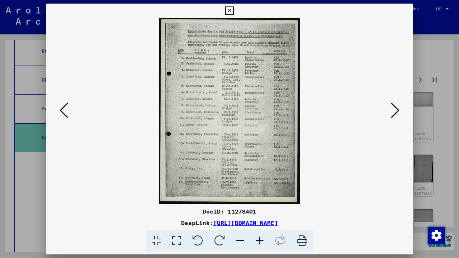
click at [396, 110] on icon at bounding box center [395, 110] width 9 height 17
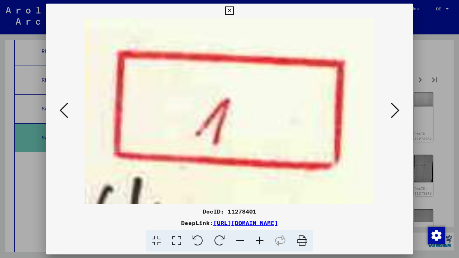
click at [396, 110] on icon at bounding box center [395, 110] width 9 height 17
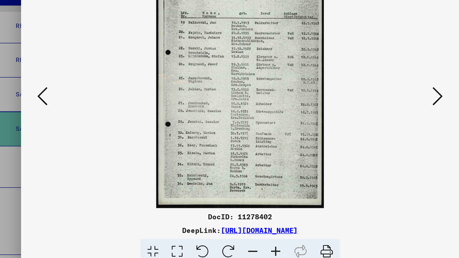
click at [391, 102] on icon at bounding box center [395, 110] width 9 height 17
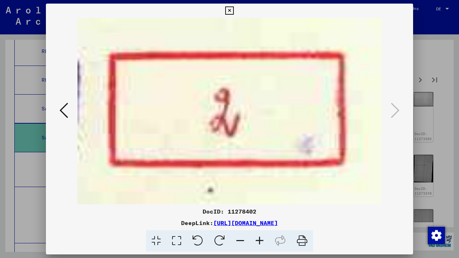
click at [234, 11] on icon at bounding box center [229, 10] width 8 height 9
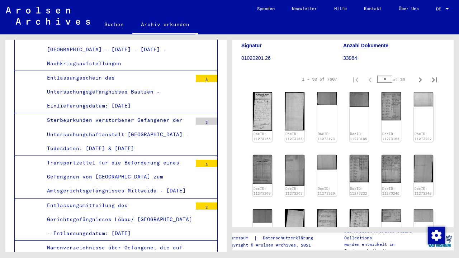
scroll to position [1361, 0]
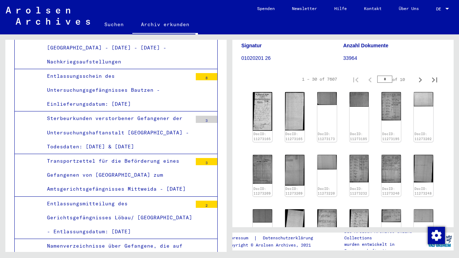
click at [140, 154] on div "Transportzettel für die Beförderung eines Gefangenen von [GEOGRAPHIC_DATA] zum …" at bounding box center [117, 175] width 151 height 42
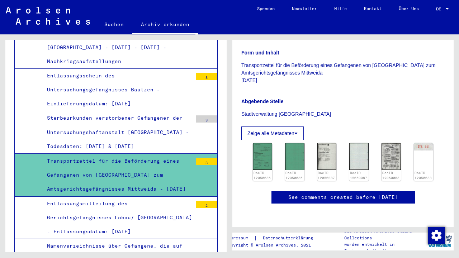
scroll to position [175, 0]
click at [268, 142] on img at bounding box center [263, 156] width 20 height 28
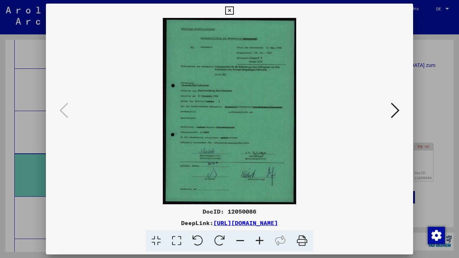
click at [393, 114] on icon at bounding box center [395, 110] width 9 height 17
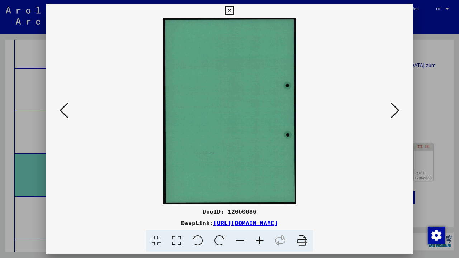
click at [393, 114] on icon at bounding box center [395, 110] width 9 height 17
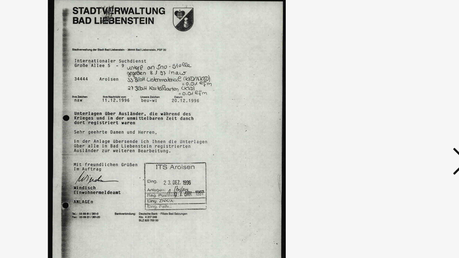
click at [391, 102] on icon at bounding box center [395, 110] width 9 height 17
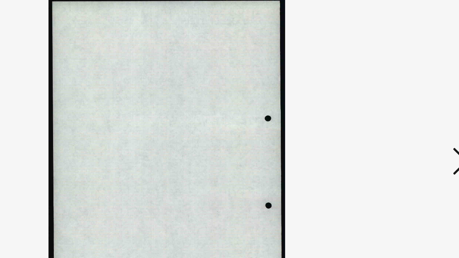
click at [391, 102] on icon at bounding box center [395, 110] width 9 height 17
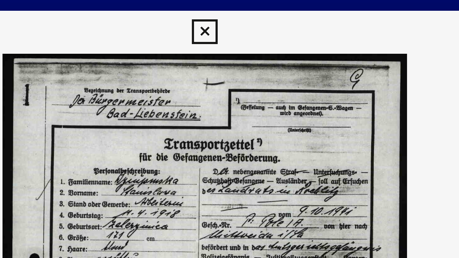
scroll to position [0, 0]
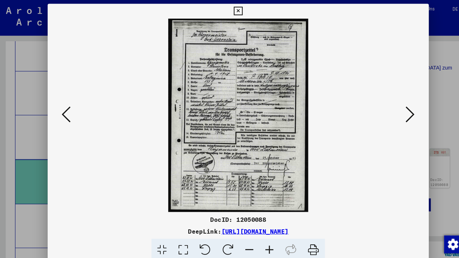
click at [396, 114] on icon at bounding box center [395, 110] width 9 height 17
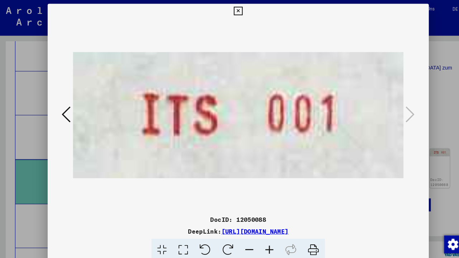
click at [58, 112] on button at bounding box center [63, 111] width 13 height 20
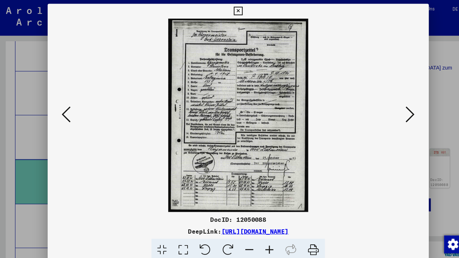
click at [60, 112] on icon at bounding box center [64, 110] width 9 height 17
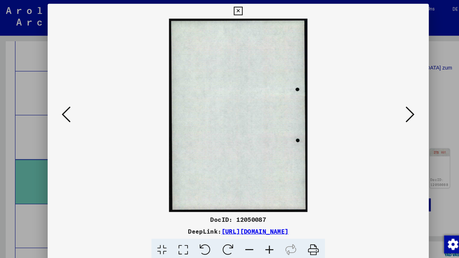
click at [60, 112] on icon at bounding box center [64, 110] width 9 height 17
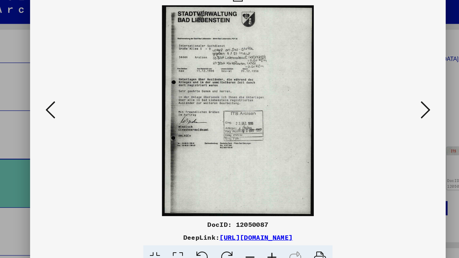
click at [60, 102] on icon at bounding box center [64, 110] width 9 height 17
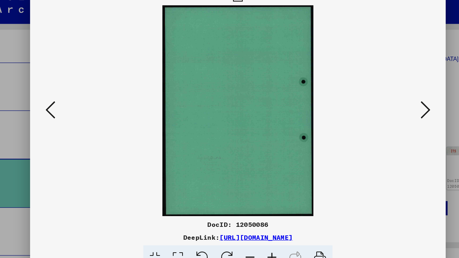
click at [60, 102] on icon at bounding box center [64, 110] width 9 height 17
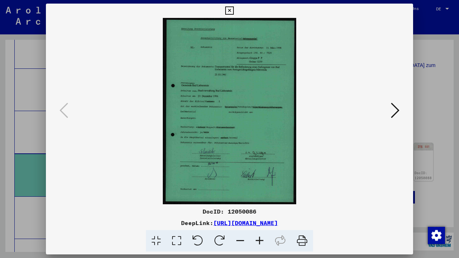
click at [234, 11] on icon at bounding box center [229, 10] width 8 height 9
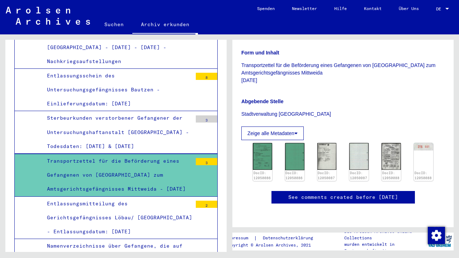
scroll to position [231, 0]
click at [166, 197] on div "Entlassungsmitteilung des Gerichtsgefängnisses Löbau/ [GEOGRAPHIC_DATA] - Entla…" at bounding box center [117, 218] width 151 height 42
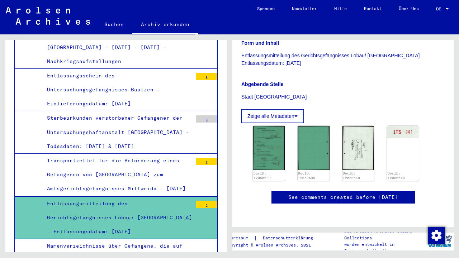
scroll to position [176, 0]
click at [347, 124] on img at bounding box center [357, 147] width 33 height 47
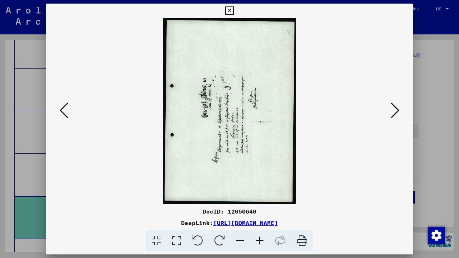
click at [390, 114] on button at bounding box center [395, 111] width 13 height 20
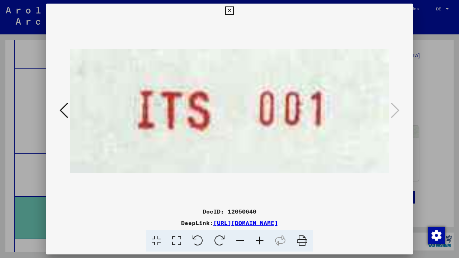
click at [234, 12] on icon at bounding box center [229, 10] width 8 height 9
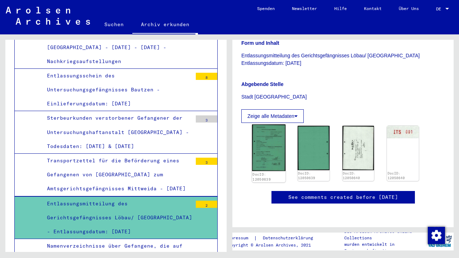
click at [265, 124] on img at bounding box center [268, 147] width 33 height 47
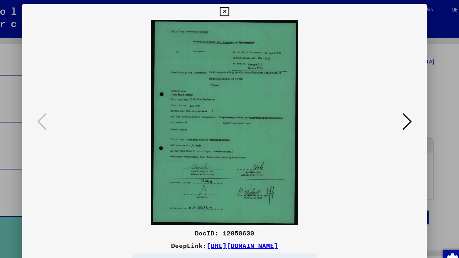
click at [391, 113] on icon at bounding box center [395, 110] width 9 height 17
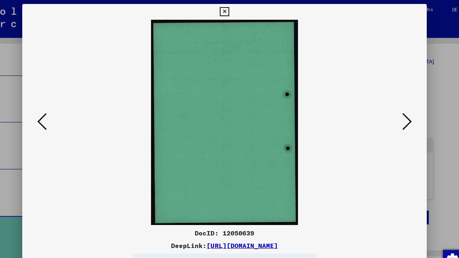
click at [391, 113] on icon at bounding box center [395, 110] width 9 height 17
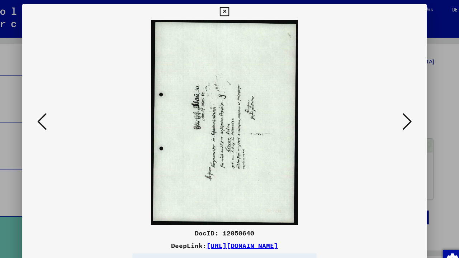
click at [234, 12] on icon at bounding box center [229, 10] width 8 height 9
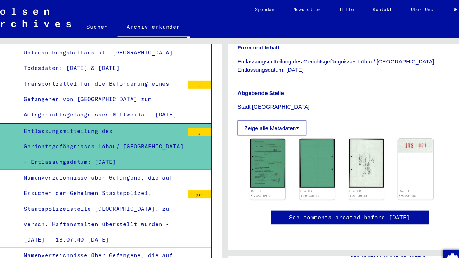
scroll to position [1451, 0]
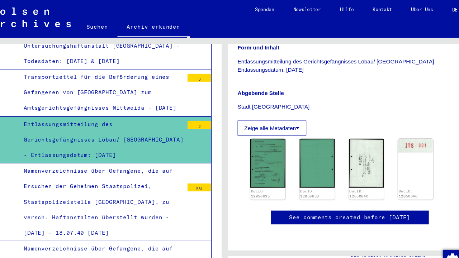
click at [123, 149] on div "Namenverzeichnisse über Gefangene, die auf Ersuchen der Geheimen Staatspolizei,…" at bounding box center [117, 184] width 151 height 70
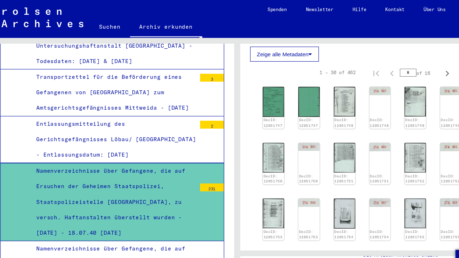
scroll to position [241, 0]
click at [253, 87] on img at bounding box center [263, 93] width 20 height 28
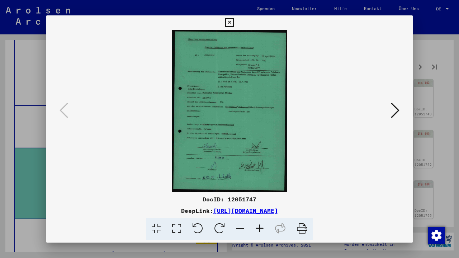
click at [397, 112] on icon at bounding box center [395, 110] width 9 height 17
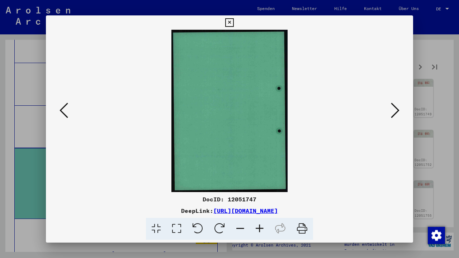
click at [397, 112] on icon at bounding box center [395, 110] width 9 height 17
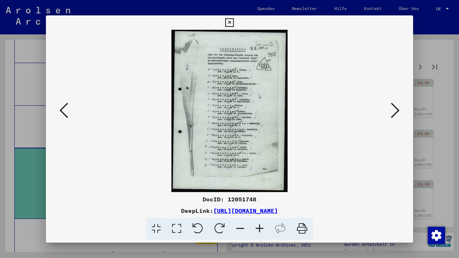
click at [393, 110] on icon at bounding box center [395, 110] width 9 height 17
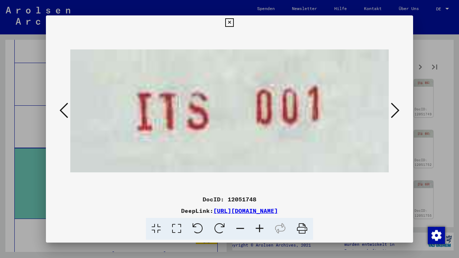
click at [393, 110] on icon at bounding box center [395, 110] width 9 height 17
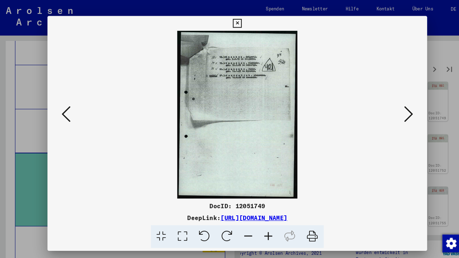
click at [394, 114] on icon at bounding box center [395, 110] width 9 height 17
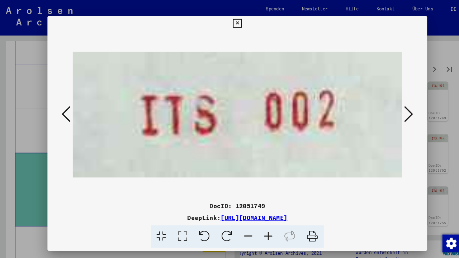
click at [393, 114] on icon at bounding box center [395, 110] width 9 height 17
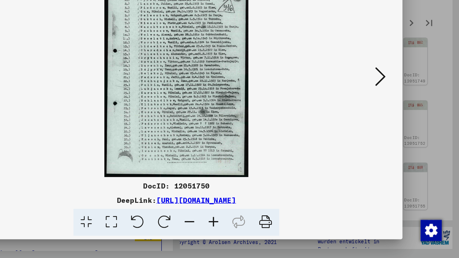
scroll to position [0, 0]
click at [391, 102] on icon at bounding box center [395, 110] width 9 height 17
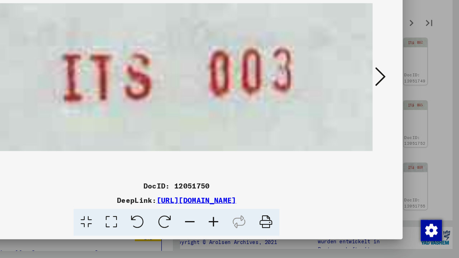
click at [391, 102] on icon at bounding box center [395, 110] width 9 height 17
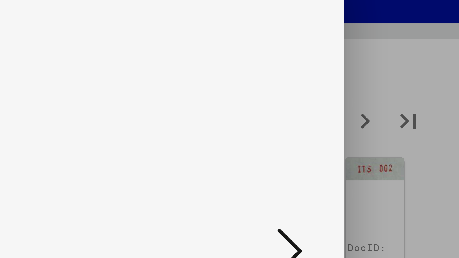
click at [391, 102] on icon at bounding box center [395, 110] width 9 height 17
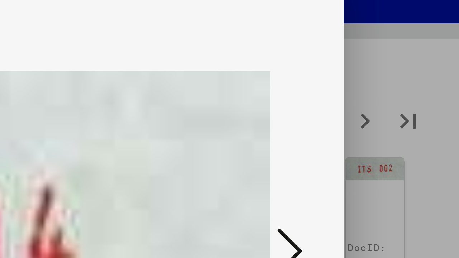
click at [391, 102] on icon at bounding box center [395, 110] width 9 height 17
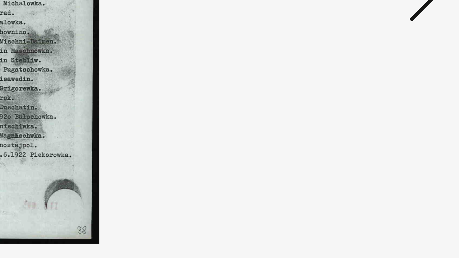
click at [391, 102] on icon at bounding box center [395, 110] width 9 height 17
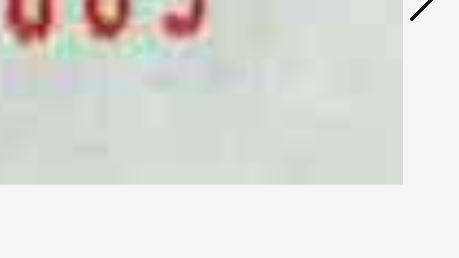
click at [391, 102] on icon at bounding box center [395, 110] width 9 height 17
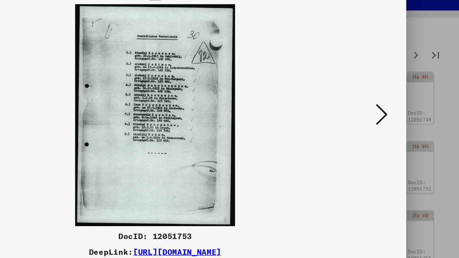
click at [391, 102] on icon at bounding box center [395, 110] width 9 height 17
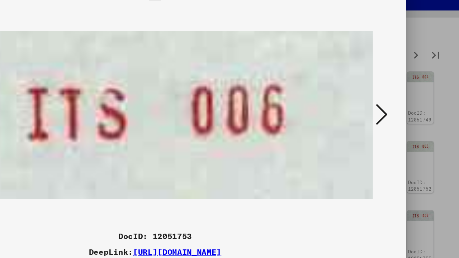
click at [391, 102] on icon at bounding box center [395, 110] width 9 height 17
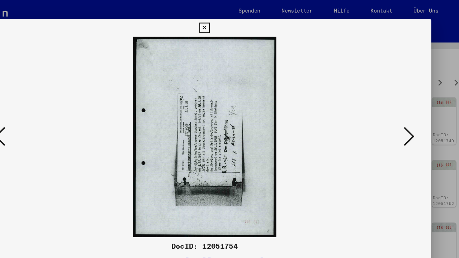
click at [391, 116] on icon at bounding box center [395, 110] width 9 height 17
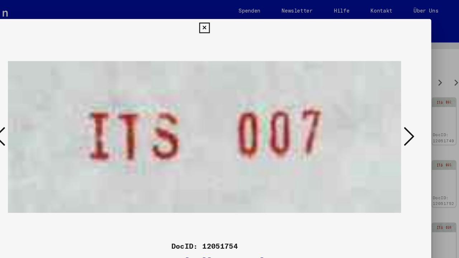
click at [391, 116] on icon at bounding box center [395, 110] width 9 height 17
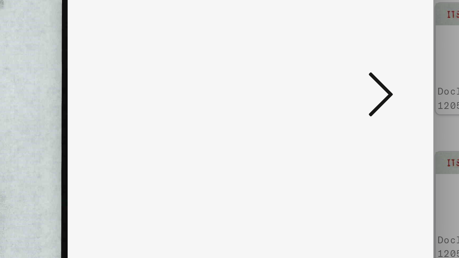
click at [391, 102] on icon at bounding box center [395, 110] width 9 height 17
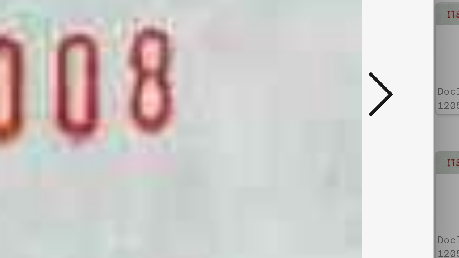
click at [391, 102] on icon at bounding box center [395, 110] width 9 height 17
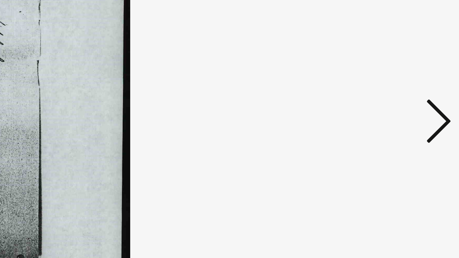
click at [391, 102] on icon at bounding box center [395, 110] width 9 height 17
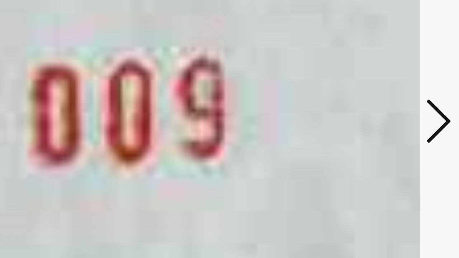
click at [391, 102] on icon at bounding box center [395, 110] width 9 height 17
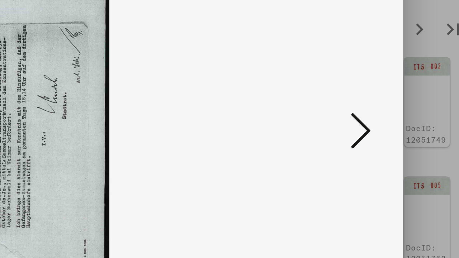
click at [391, 102] on icon at bounding box center [395, 110] width 9 height 17
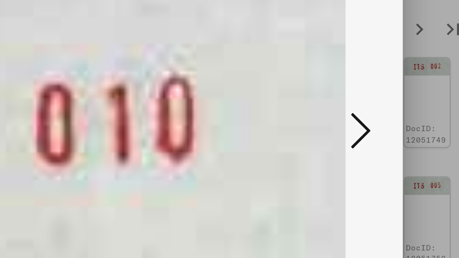
click at [391, 102] on icon at bounding box center [395, 110] width 9 height 17
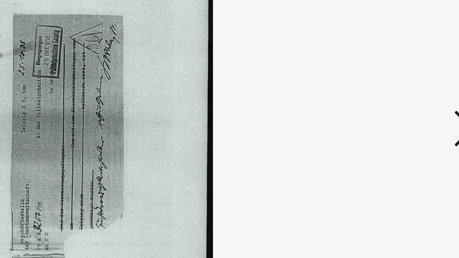
click at [391, 102] on icon at bounding box center [395, 110] width 9 height 17
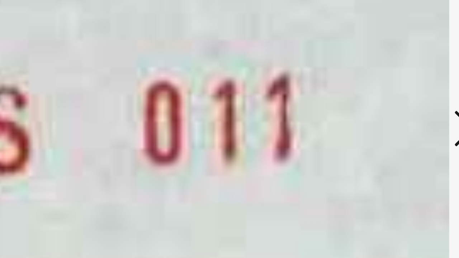
click at [391, 102] on icon at bounding box center [395, 110] width 9 height 17
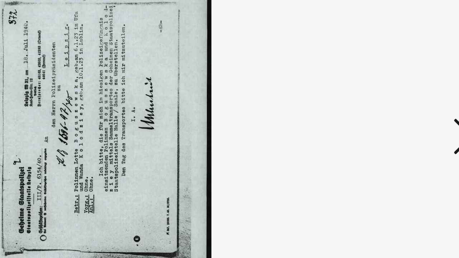
click at [389, 101] on button at bounding box center [395, 111] width 13 height 20
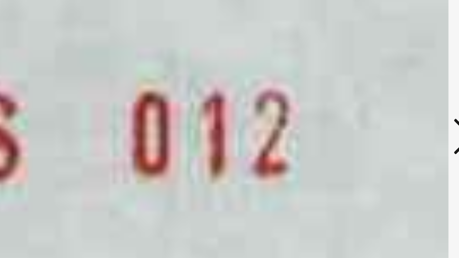
click at [389, 101] on button at bounding box center [395, 111] width 13 height 20
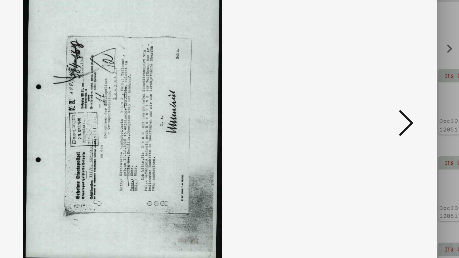
click at [391, 102] on icon at bounding box center [395, 110] width 9 height 17
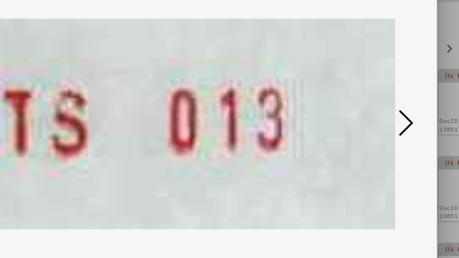
click at [391, 102] on icon at bounding box center [395, 110] width 9 height 17
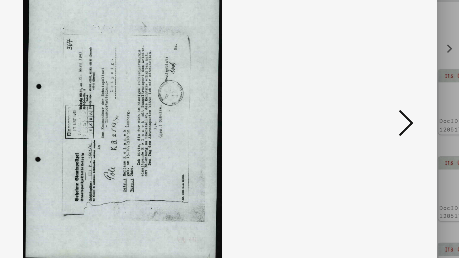
click at [391, 102] on icon at bounding box center [395, 110] width 9 height 17
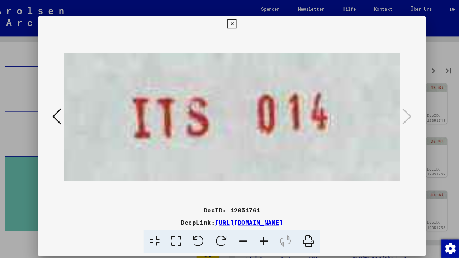
click at [234, 24] on icon at bounding box center [229, 22] width 8 height 9
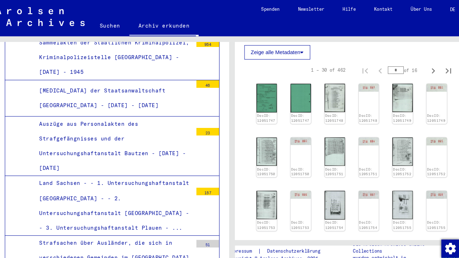
scroll to position [1762, 0]
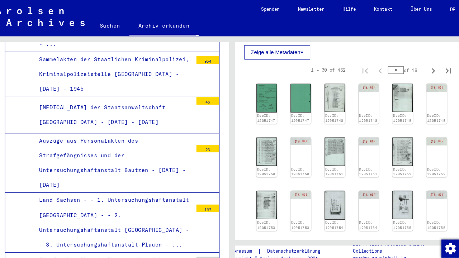
click at [116, 183] on div "Land Sachsen - - 1. Untersuchungshaftanstalt [GEOGRAPHIC_DATA] - - 2. Untersuch…" at bounding box center [117, 211] width 151 height 56
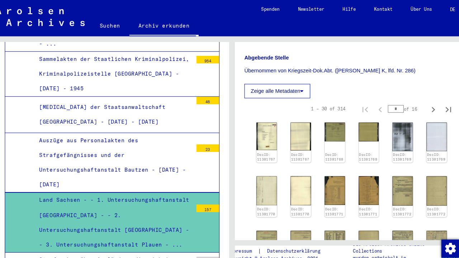
scroll to position [315, 0]
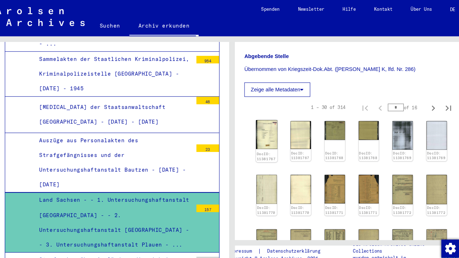
click at [259, 114] on img at bounding box center [263, 128] width 20 height 28
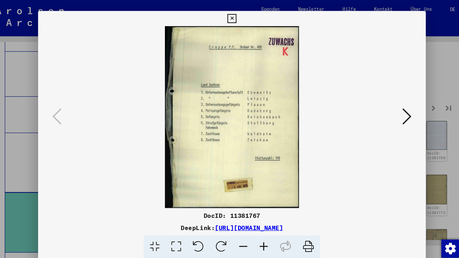
click at [391, 114] on icon at bounding box center [395, 110] width 9 height 17
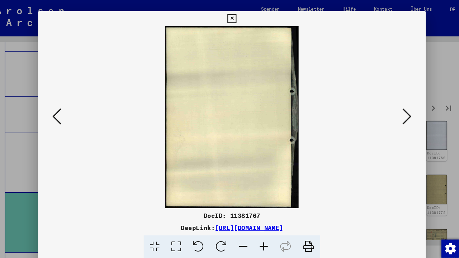
click at [391, 114] on icon at bounding box center [395, 110] width 9 height 17
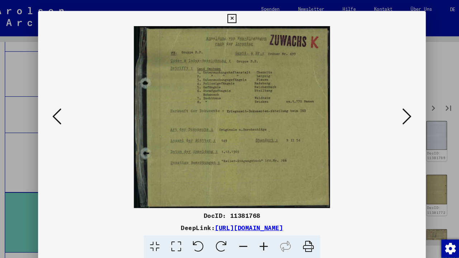
click at [391, 114] on icon at bounding box center [395, 110] width 9 height 17
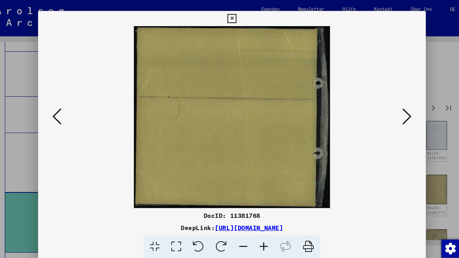
click at [391, 114] on icon at bounding box center [395, 110] width 9 height 17
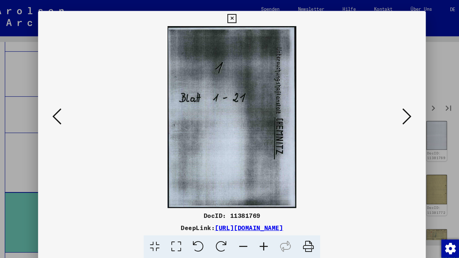
click at [391, 114] on icon at bounding box center [395, 110] width 9 height 17
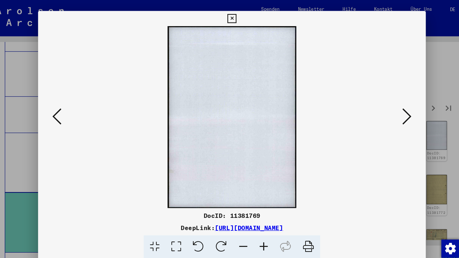
click at [391, 114] on icon at bounding box center [395, 110] width 9 height 17
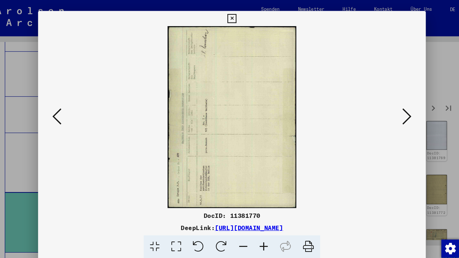
click at [391, 114] on icon at bounding box center [395, 110] width 9 height 17
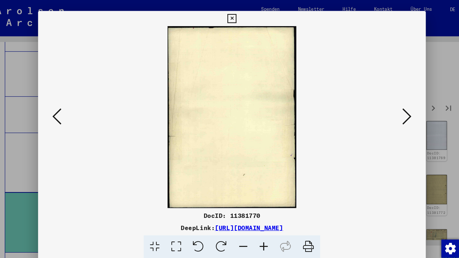
click at [391, 114] on icon at bounding box center [395, 110] width 9 height 17
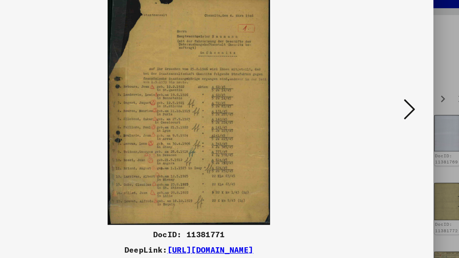
click at [391, 102] on icon at bounding box center [395, 110] width 9 height 17
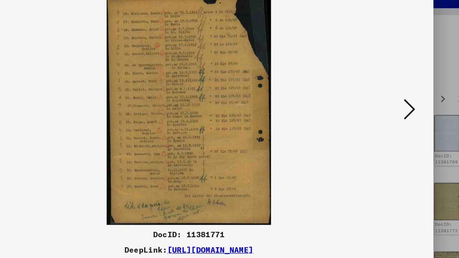
click at [391, 102] on icon at bounding box center [395, 110] width 9 height 17
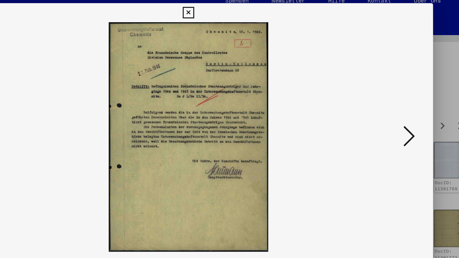
click at [234, 13] on icon at bounding box center [229, 17] width 8 height 9
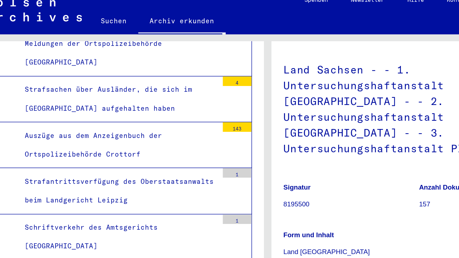
scroll to position [2332, 0]
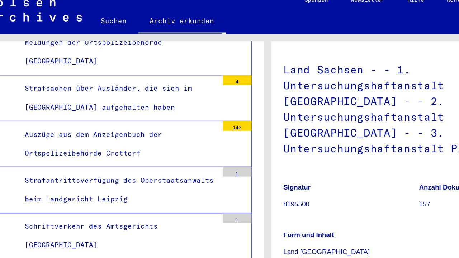
click at [71, 241] on div "Namensverzeichnisse des Polizeigefängnisses [GEOGRAPHIC_DATA]" at bounding box center [117, 255] width 151 height 28
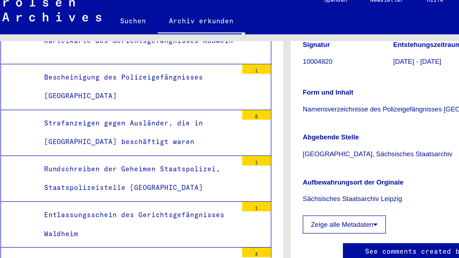
scroll to position [3928, 0]
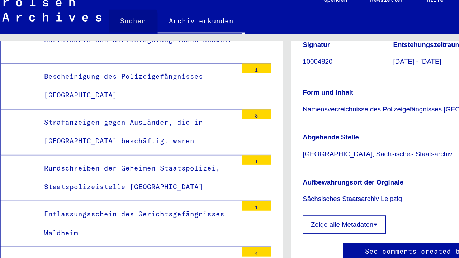
click at [99, 16] on link "Suchen" at bounding box center [114, 24] width 37 height 17
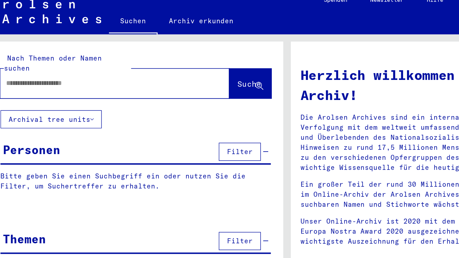
click at [48, 67] on input "text" at bounding box center [92, 71] width 146 height 8
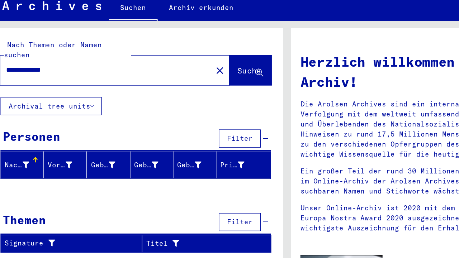
click at [41, 67] on input "**********" at bounding box center [92, 71] width 146 height 8
type input "**********"
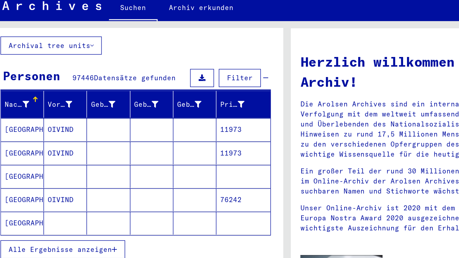
scroll to position [53, 0]
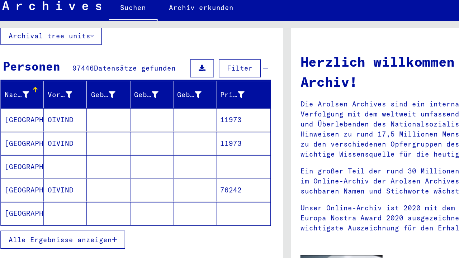
click at [98, 196] on icon "button" at bounding box center [100, 198] width 4 height 5
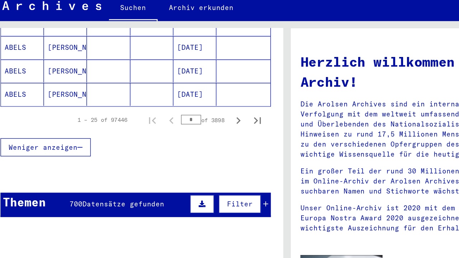
scroll to position [494, 0]
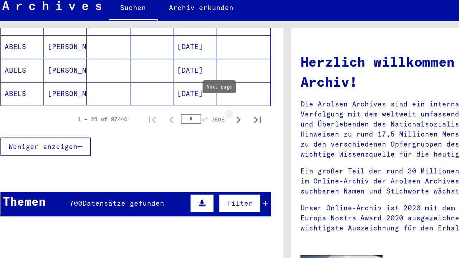
click at [188, 104] on icon "Next page" at bounding box center [193, 109] width 10 height 10
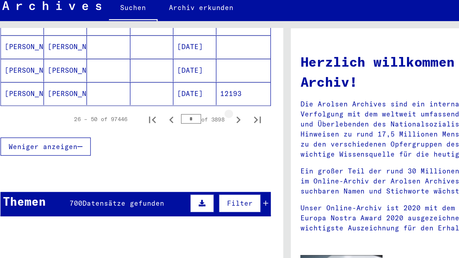
click at [188, 104] on icon "Next page" at bounding box center [193, 109] width 10 height 10
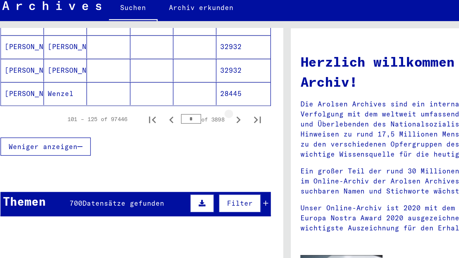
click at [188, 104] on icon "Next page" at bounding box center [193, 109] width 10 height 10
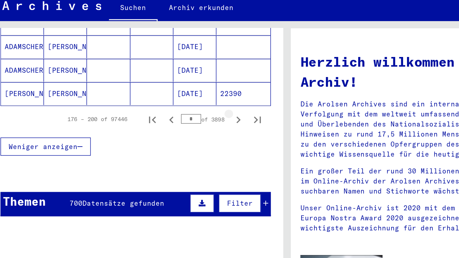
click at [188, 104] on icon "Next page" at bounding box center [193, 109] width 10 height 10
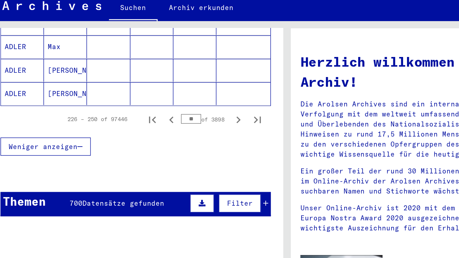
click at [188, 104] on icon "Next page" at bounding box center [193, 109] width 10 height 10
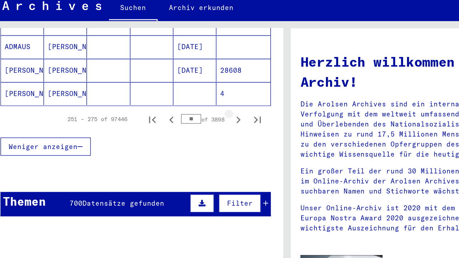
click at [188, 104] on icon "Next page" at bounding box center [193, 109] width 10 height 10
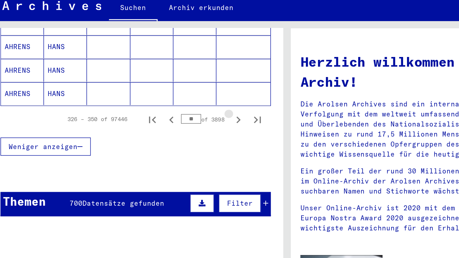
click at [188, 104] on icon "Next page" at bounding box center [193, 109] width 10 height 10
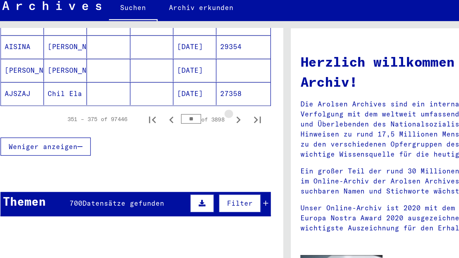
click at [188, 104] on icon "Next page" at bounding box center [193, 109] width 10 height 10
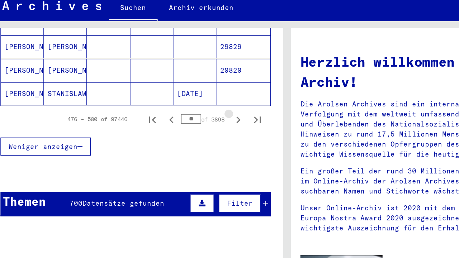
click at [188, 104] on icon "Next page" at bounding box center [193, 109] width 10 height 10
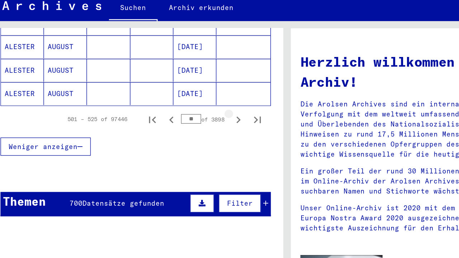
click at [188, 104] on icon "Next page" at bounding box center [193, 109] width 10 height 10
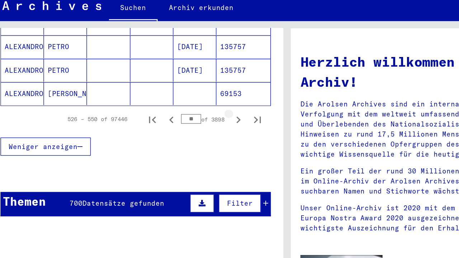
click at [188, 104] on icon "Next page" at bounding box center [193, 109] width 10 height 10
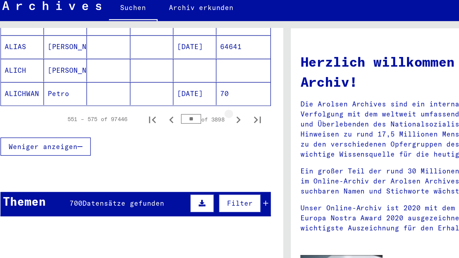
click at [188, 104] on icon "Next page" at bounding box center [193, 109] width 10 height 10
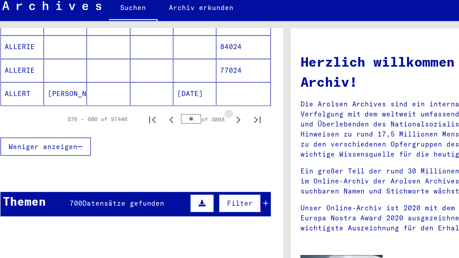
click at [188, 104] on icon "Next page" at bounding box center [193, 109] width 10 height 10
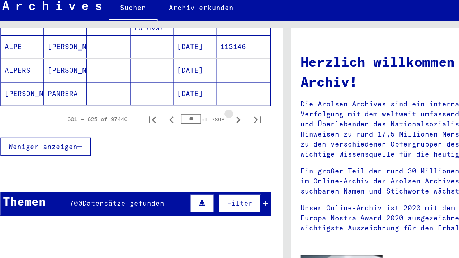
click at [188, 104] on icon "Next page" at bounding box center [193, 109] width 10 height 10
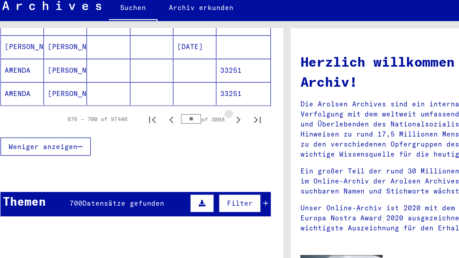
click at [188, 104] on icon "Next page" at bounding box center [193, 109] width 10 height 10
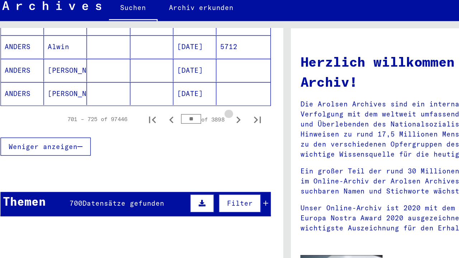
click at [188, 104] on icon "Next page" at bounding box center [193, 109] width 10 height 10
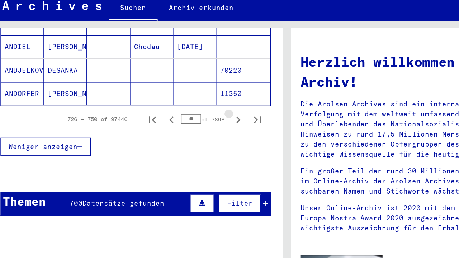
click at [188, 104] on icon "Next page" at bounding box center [193, 109] width 10 height 10
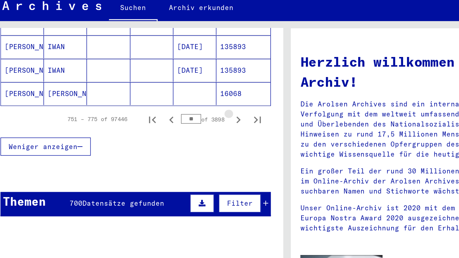
click at [188, 104] on icon "Next page" at bounding box center [193, 109] width 10 height 10
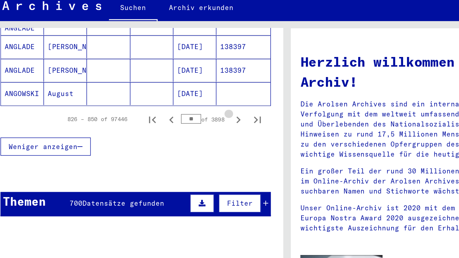
click at [188, 104] on icon "Next page" at bounding box center [193, 109] width 10 height 10
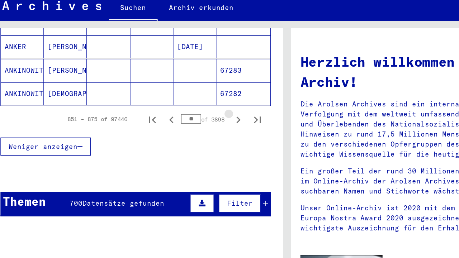
click at [188, 104] on icon "Next page" at bounding box center [193, 109] width 10 height 10
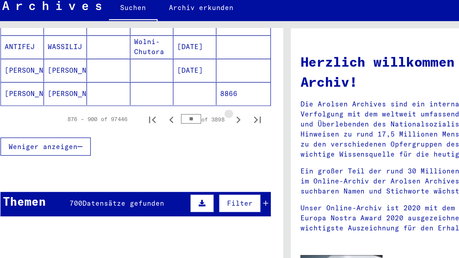
click at [188, 104] on icon "Next page" at bounding box center [193, 109] width 10 height 10
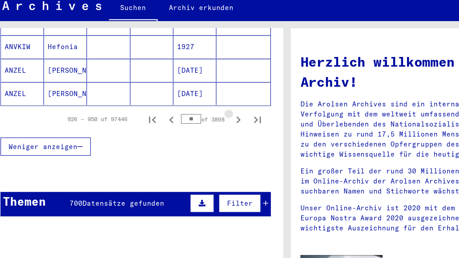
click at [188, 104] on icon "Next page" at bounding box center [193, 109] width 10 height 10
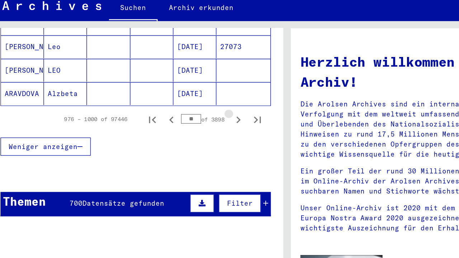
click at [188, 104] on icon "Next page" at bounding box center [193, 109] width 10 height 10
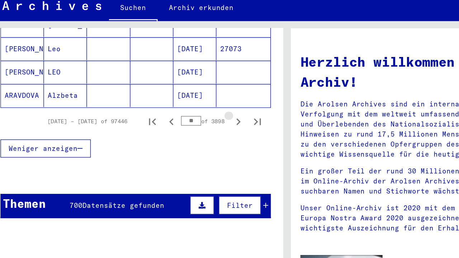
click at [188, 105] on icon "Next page" at bounding box center [193, 110] width 10 height 10
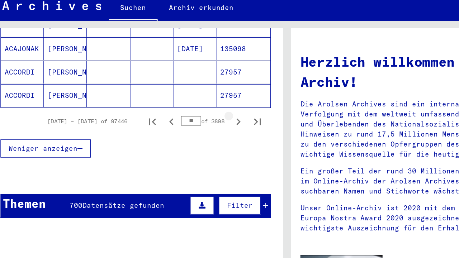
click at [188, 105] on icon "Next page" at bounding box center [193, 110] width 10 height 10
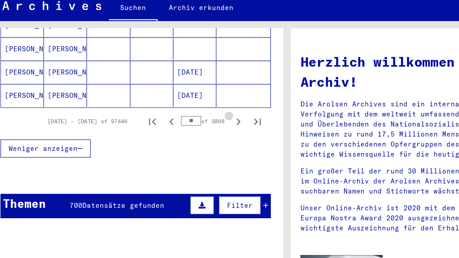
click at [188, 105] on icon "Next page" at bounding box center [193, 110] width 10 height 10
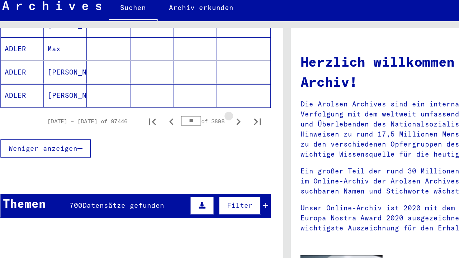
click at [188, 105] on icon "Next page" at bounding box center [193, 110] width 10 height 10
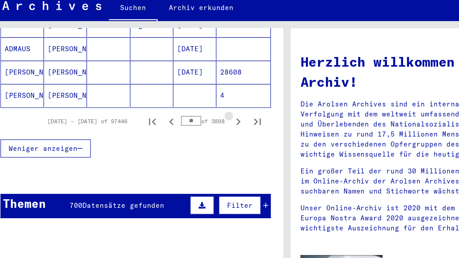
click at [188, 105] on icon "Next page" at bounding box center [193, 110] width 10 height 10
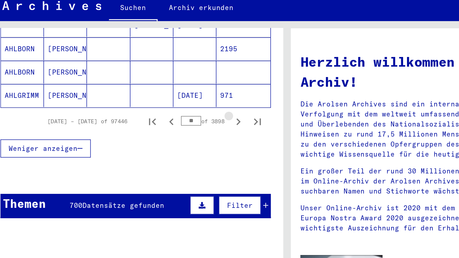
click at [188, 105] on icon "Next page" at bounding box center [193, 110] width 10 height 10
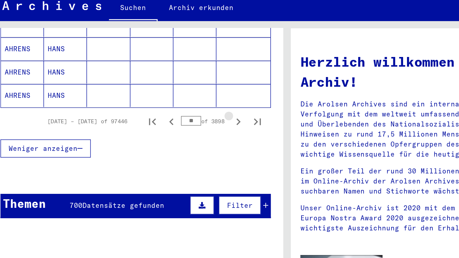
click at [188, 105] on icon "Next page" at bounding box center [193, 110] width 10 height 10
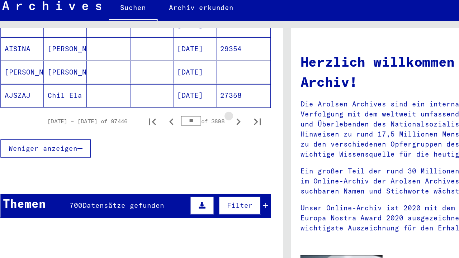
click at [188, 105] on icon "Next page" at bounding box center [193, 110] width 10 height 10
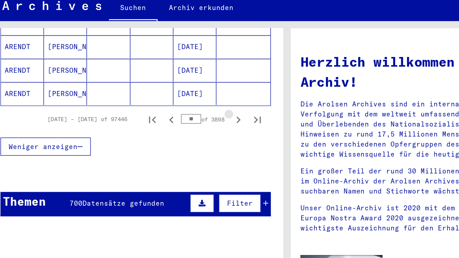
click at [188, 104] on icon "Next page" at bounding box center [193, 109] width 10 height 10
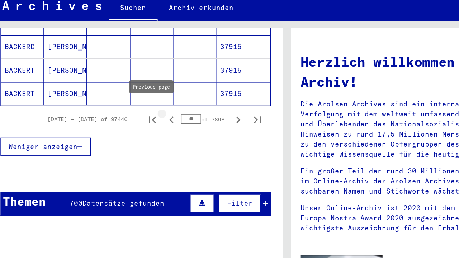
click at [138, 104] on icon "Previous page" at bounding box center [143, 109] width 10 height 10
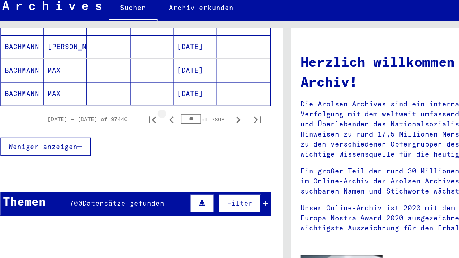
click at [138, 104] on icon "Previous page" at bounding box center [143, 109] width 10 height 10
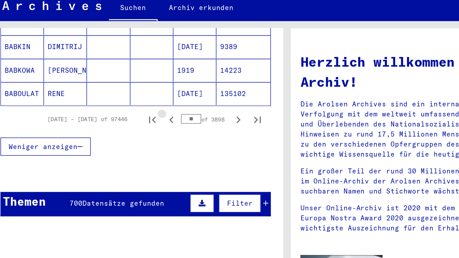
click at [138, 104] on icon "Previous page" at bounding box center [143, 109] width 10 height 10
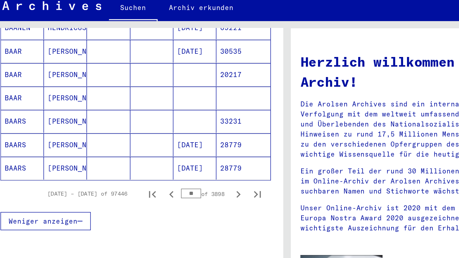
scroll to position [439, 0]
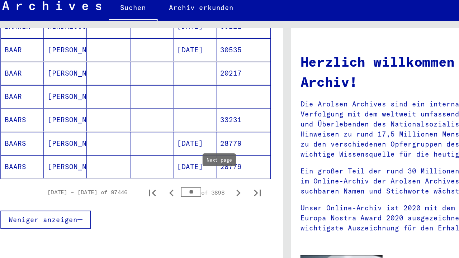
click at [192, 161] on icon "Next page" at bounding box center [193, 163] width 3 height 5
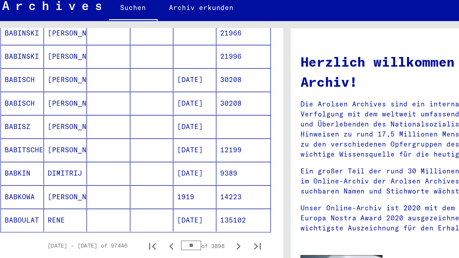
scroll to position [399, 0]
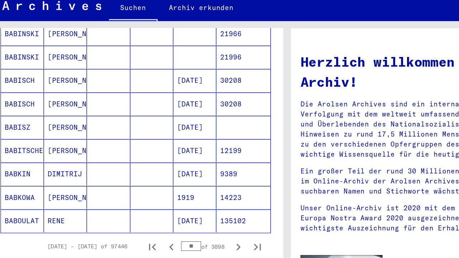
click at [15, 158] on mat-cell "BABKOWA" at bounding box center [31, 166] width 32 height 17
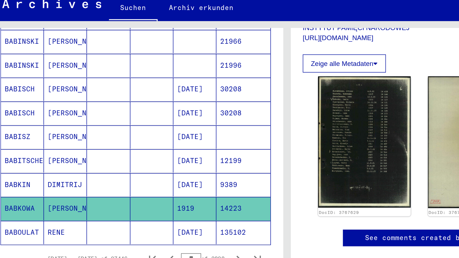
scroll to position [136, 0]
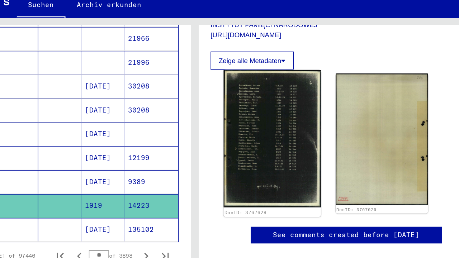
click at [251, 102] on img at bounding box center [287, 125] width 73 height 103
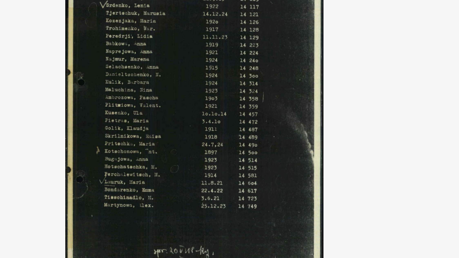
click at [70, 61] on img at bounding box center [229, 111] width 319 height 122
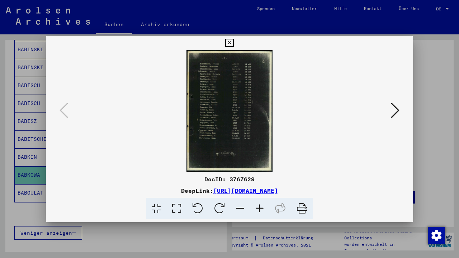
click at [234, 43] on icon at bounding box center [229, 43] width 8 height 9
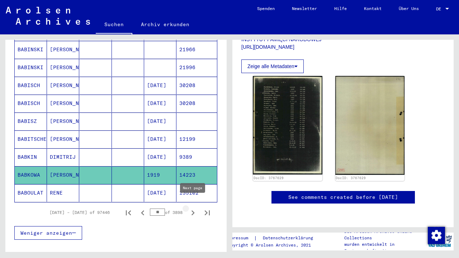
click at [193, 211] on icon "Next page" at bounding box center [193, 213] width 3 height 5
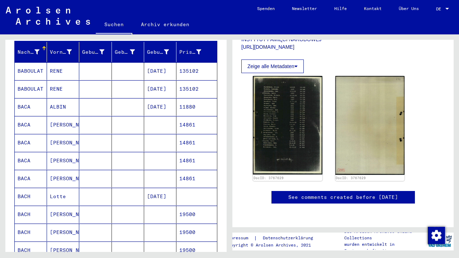
scroll to position [91, 0]
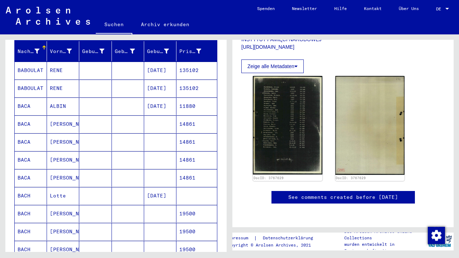
click at [57, 104] on mat-cell "ALBIN" at bounding box center [63, 107] width 32 height 18
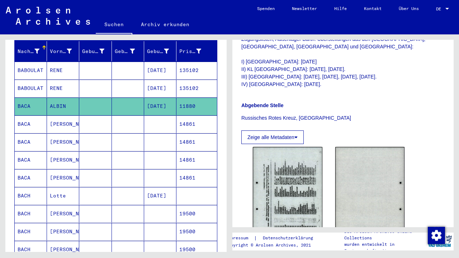
scroll to position [194, 0]
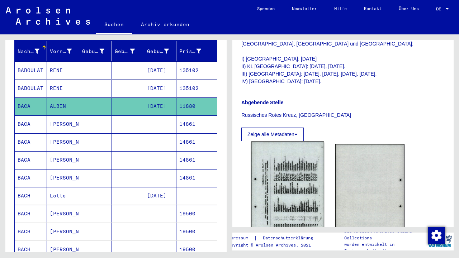
click at [303, 187] on img at bounding box center [287, 193] width 73 height 103
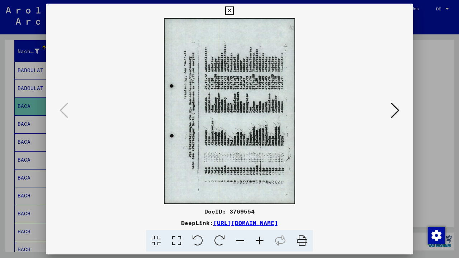
click at [218, 241] on icon at bounding box center [220, 241] width 22 height 22
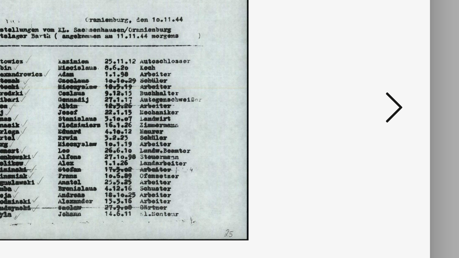
click at [391, 102] on icon at bounding box center [395, 110] width 9 height 17
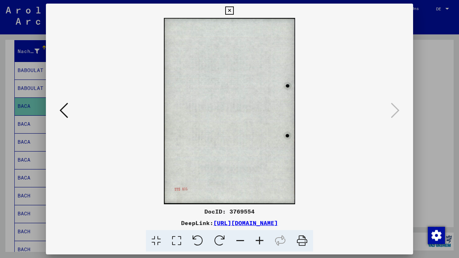
click at [234, 12] on icon at bounding box center [229, 10] width 8 height 9
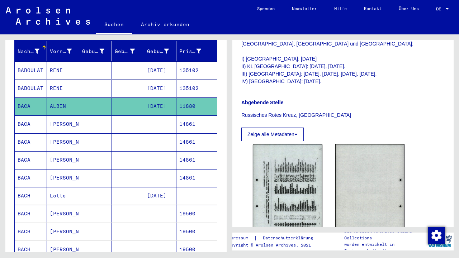
click at [32, 120] on mat-cell "BACA" at bounding box center [31, 125] width 32 height 18
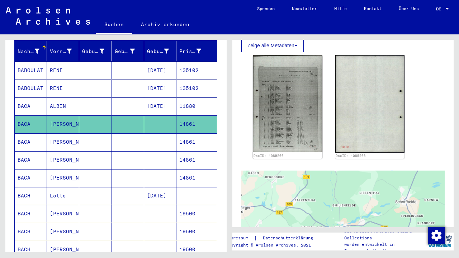
scroll to position [149, 0]
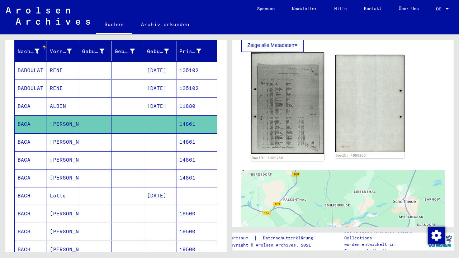
click at [274, 107] on img at bounding box center [287, 103] width 73 height 102
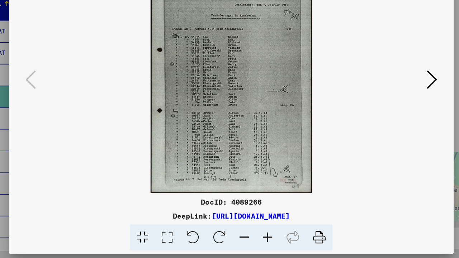
click at [389, 101] on button at bounding box center [395, 111] width 13 height 20
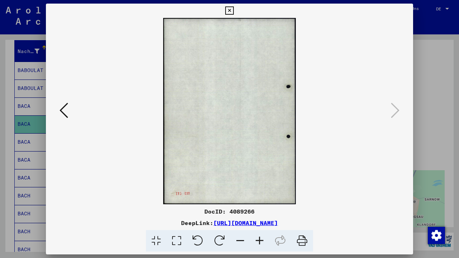
click at [234, 13] on icon at bounding box center [229, 10] width 8 height 9
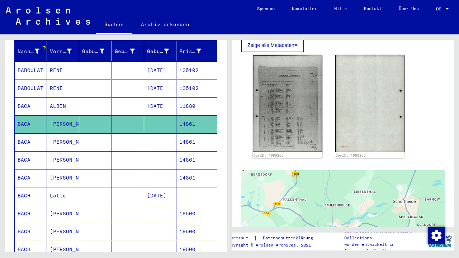
click at [32, 139] on mat-cell "BACA" at bounding box center [31, 142] width 32 height 18
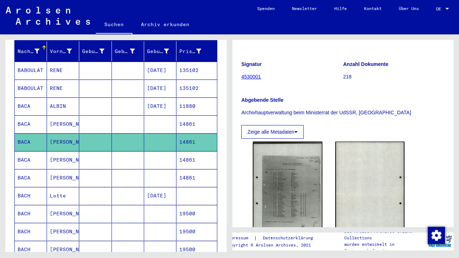
scroll to position [64, 0]
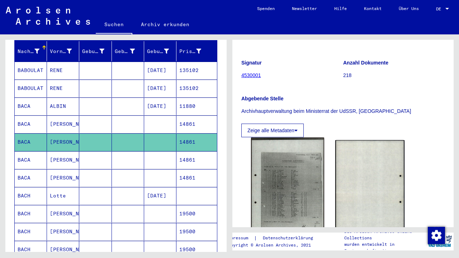
click at [275, 188] on img at bounding box center [287, 189] width 73 height 102
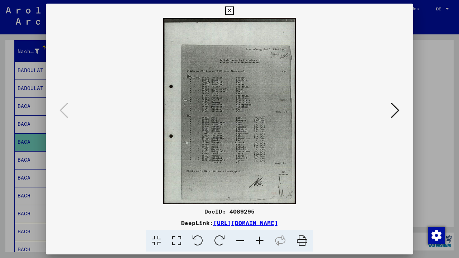
click at [234, 10] on icon at bounding box center [229, 10] width 8 height 9
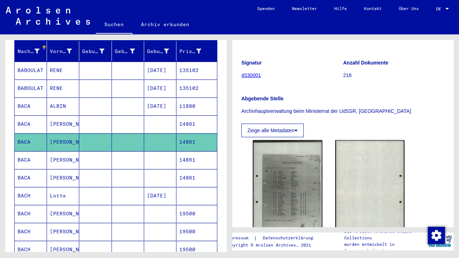
click at [173, 152] on mat-cell at bounding box center [160, 160] width 32 height 18
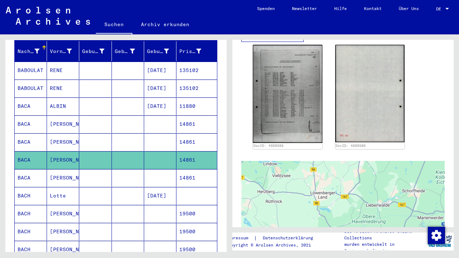
scroll to position [166, 0]
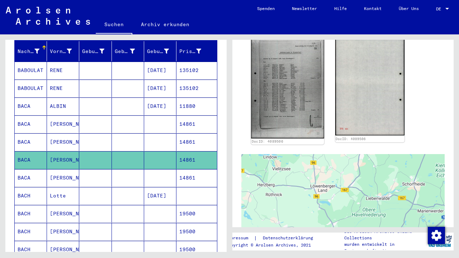
click at [311, 126] on img at bounding box center [287, 87] width 73 height 103
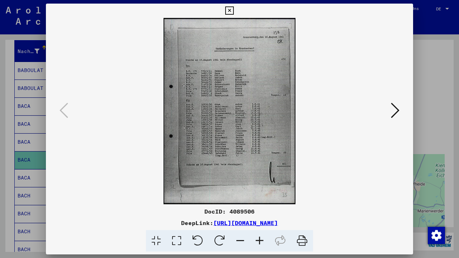
click at [234, 13] on icon at bounding box center [229, 10] width 8 height 9
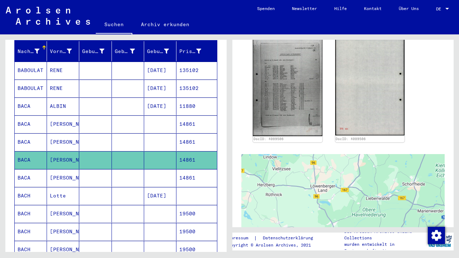
click at [164, 173] on mat-cell at bounding box center [160, 178] width 32 height 18
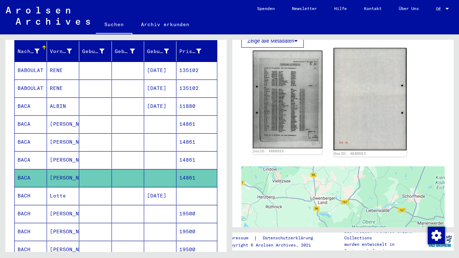
scroll to position [153, 0]
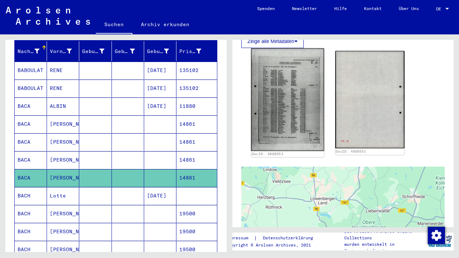
click at [284, 110] on img at bounding box center [287, 99] width 73 height 103
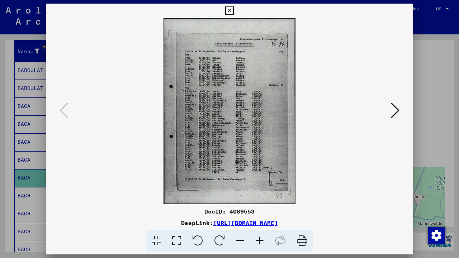
click at [392, 107] on icon at bounding box center [395, 110] width 9 height 17
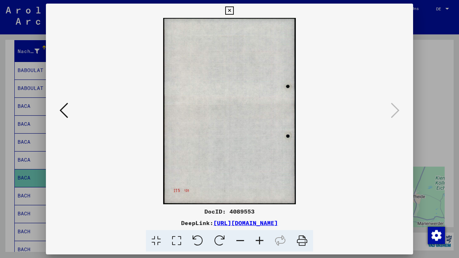
click at [234, 11] on icon at bounding box center [229, 10] width 8 height 9
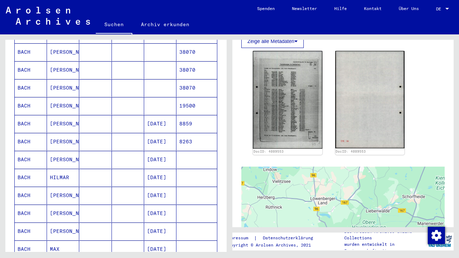
scroll to position [307, 0]
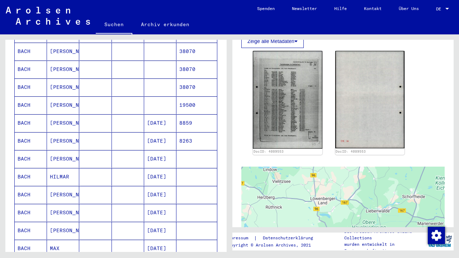
click at [65, 152] on mat-cell "[PERSON_NAME]" at bounding box center [63, 159] width 32 height 18
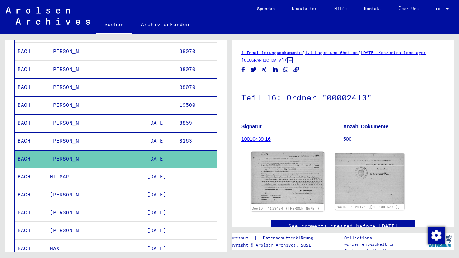
click at [295, 185] on img at bounding box center [287, 178] width 73 height 52
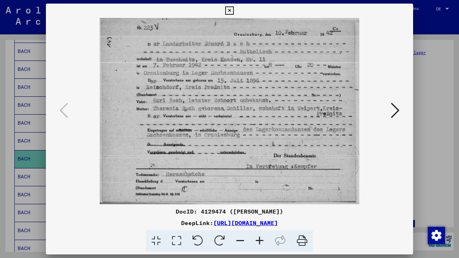
click at [393, 110] on icon at bounding box center [395, 110] width 9 height 17
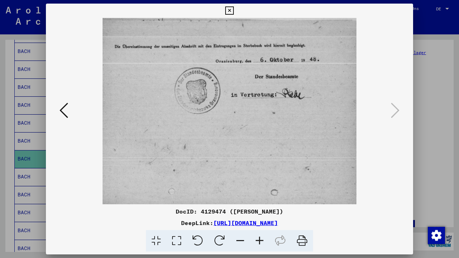
click at [234, 10] on icon at bounding box center [229, 10] width 8 height 9
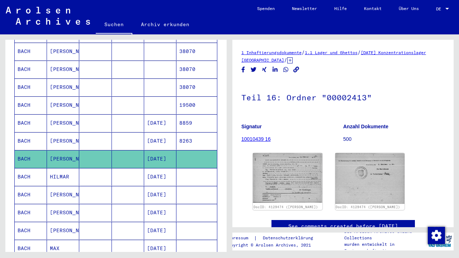
click at [72, 170] on mat-cell "HILMAR" at bounding box center [63, 177] width 32 height 18
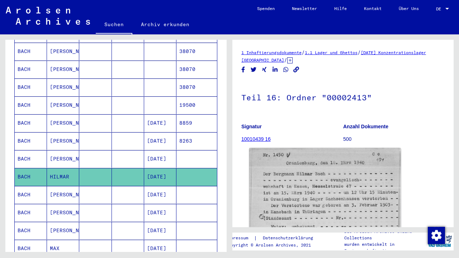
click at [296, 189] on img at bounding box center [325, 252] width 152 height 208
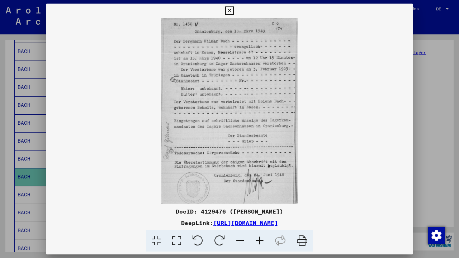
click at [234, 11] on icon at bounding box center [229, 10] width 8 height 9
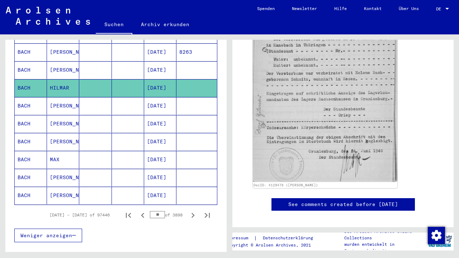
scroll to position [397, 0]
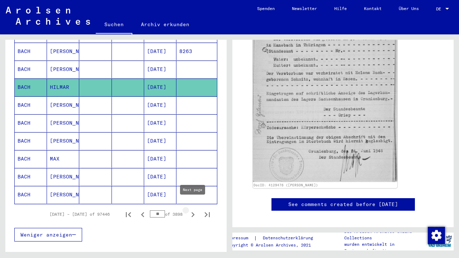
click at [192, 210] on icon "Next page" at bounding box center [193, 215] width 10 height 10
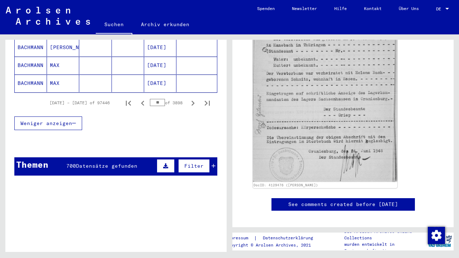
scroll to position [507, 0]
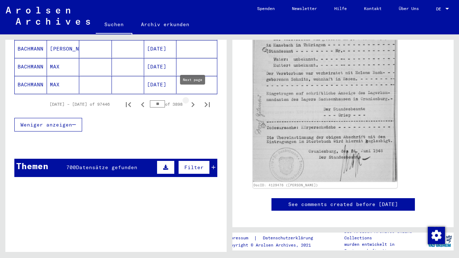
click at [193, 100] on icon "Next page" at bounding box center [193, 105] width 10 height 10
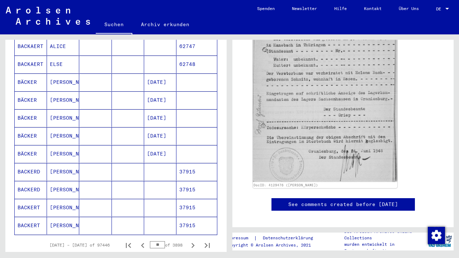
scroll to position [367, 0]
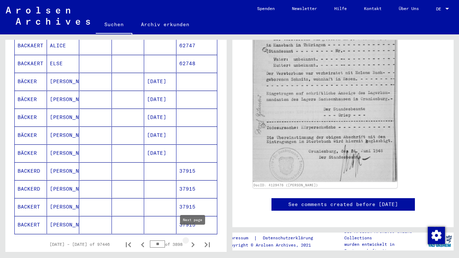
click at [193, 242] on icon "Next page" at bounding box center [193, 244] width 3 height 5
type input "**"
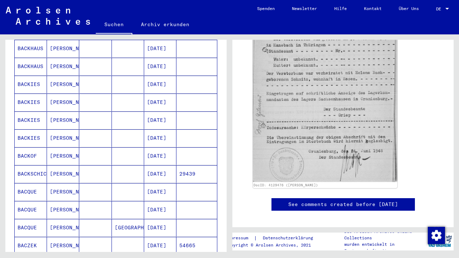
scroll to position [257, 0]
click at [85, 153] on mat-cell at bounding box center [95, 156] width 32 height 18
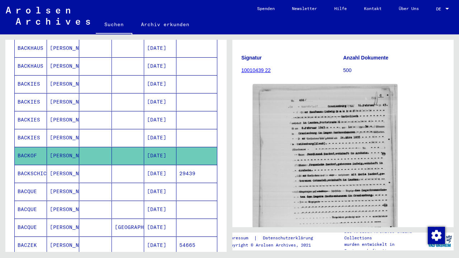
scroll to position [91, 0]
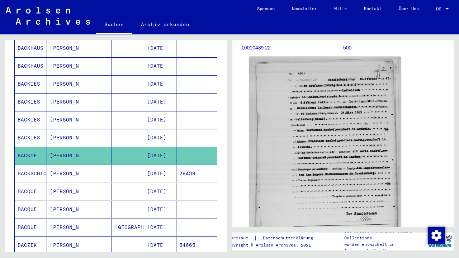
click at [337, 147] on img at bounding box center [325, 160] width 152 height 207
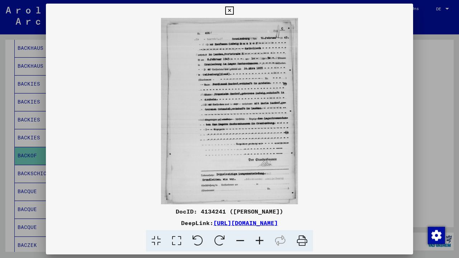
click at [234, 13] on icon at bounding box center [229, 10] width 8 height 9
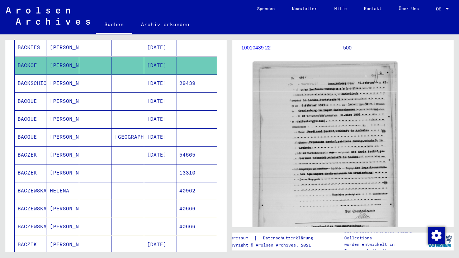
scroll to position [350, 0]
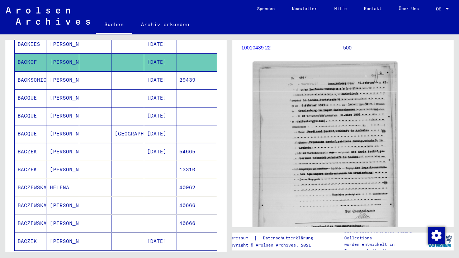
click at [65, 180] on mat-cell "HELENA" at bounding box center [63, 188] width 32 height 18
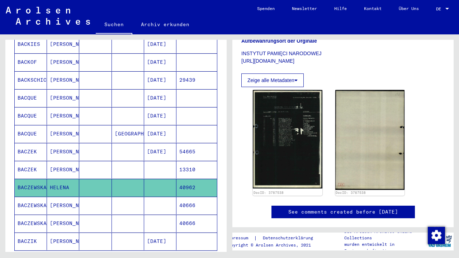
scroll to position [123, 0]
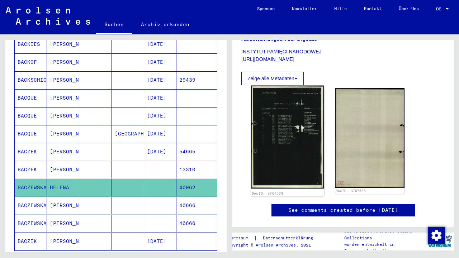
click at [277, 127] on img at bounding box center [287, 137] width 73 height 103
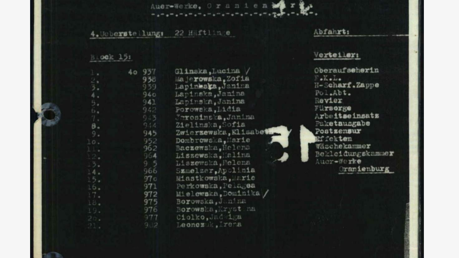
drag, startPoint x: 86, startPoint y: 70, endPoint x: 72, endPoint y: 70, distance: 13.3
click at [72, 70] on img at bounding box center [229, 111] width 319 height 187
click at [85, 74] on img at bounding box center [229, 111] width 319 height 187
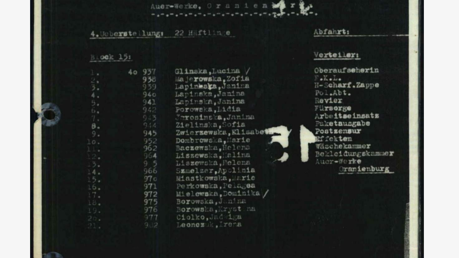
click at [70, 60] on img at bounding box center [229, 111] width 319 height 187
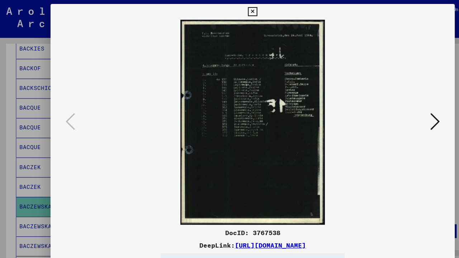
click at [396, 112] on icon at bounding box center [395, 110] width 9 height 17
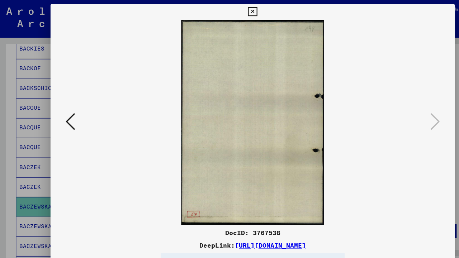
click at [234, 10] on icon at bounding box center [229, 10] width 8 height 9
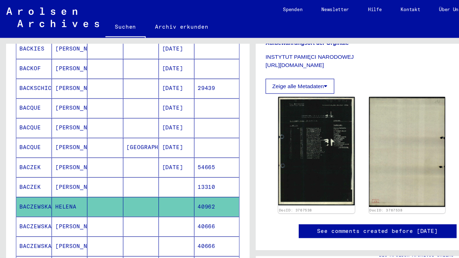
click at [63, 202] on mat-cell "[PERSON_NAME]" at bounding box center [63, 206] width 32 height 18
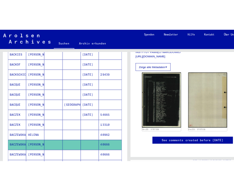
scroll to position [154, 0]
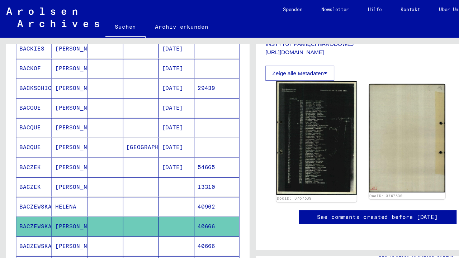
click at [284, 93] on img at bounding box center [287, 126] width 73 height 104
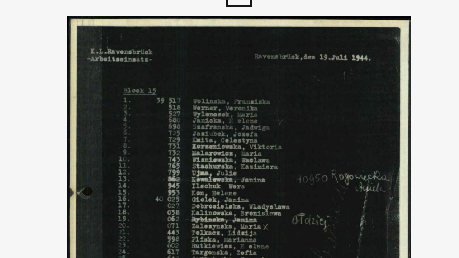
drag, startPoint x: 90, startPoint y: 54, endPoint x: 64, endPoint y: 53, distance: 25.8
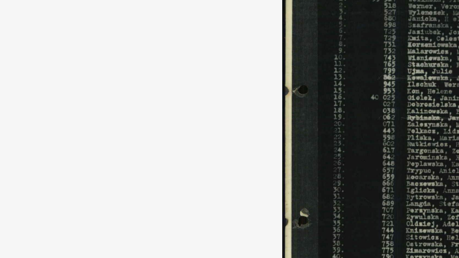
scroll to position [0, 0]
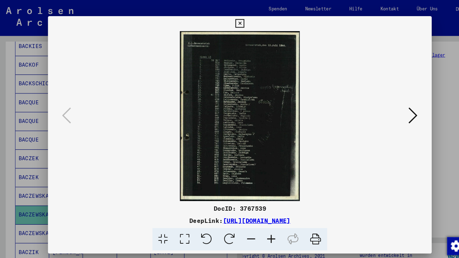
click at [397, 110] on icon at bounding box center [395, 110] width 9 height 17
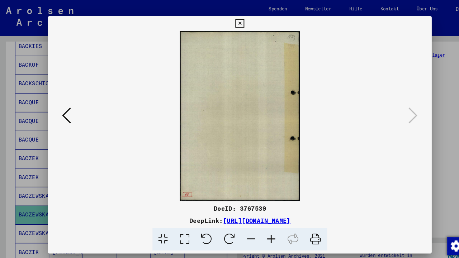
click at [234, 24] on icon at bounding box center [229, 22] width 8 height 9
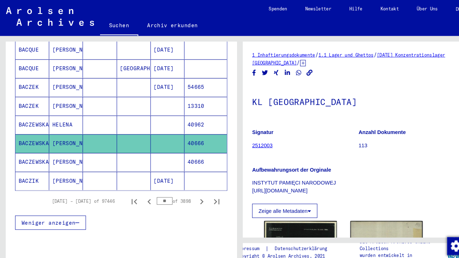
scroll to position [418, 0]
click at [91, 150] on mat-cell at bounding box center [95, 156] width 32 height 18
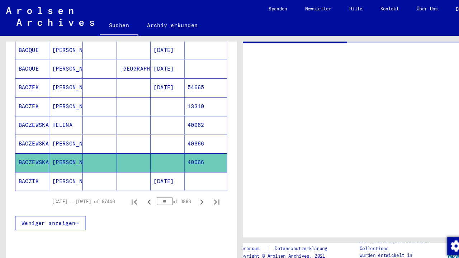
click at [91, 150] on mat-cell at bounding box center [95, 156] width 32 height 18
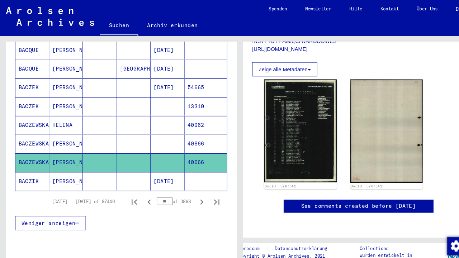
scroll to position [195, 0]
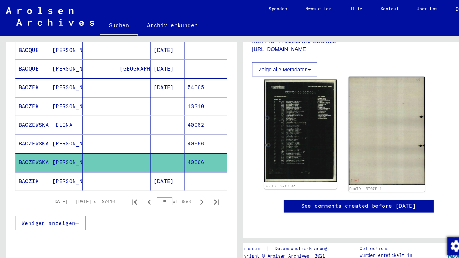
click at [270, 76] on img at bounding box center [288, 125] width 70 height 98
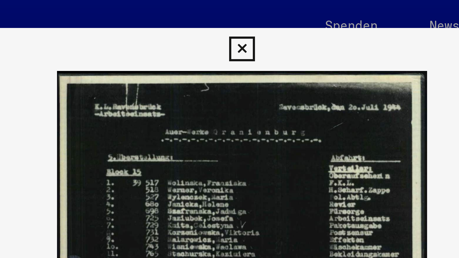
scroll to position [0, 0]
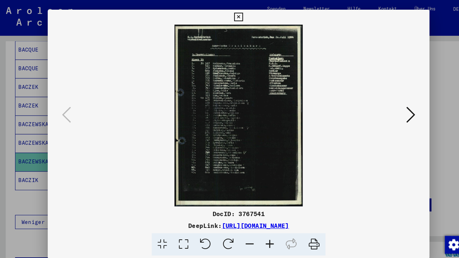
click at [234, 17] on icon at bounding box center [229, 16] width 8 height 9
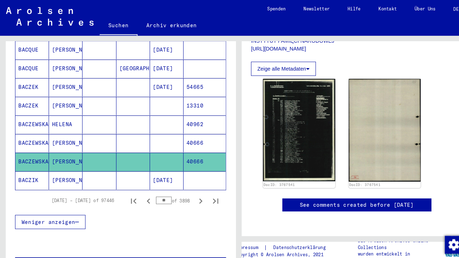
click at [89, 166] on mat-cell at bounding box center [95, 174] width 32 height 18
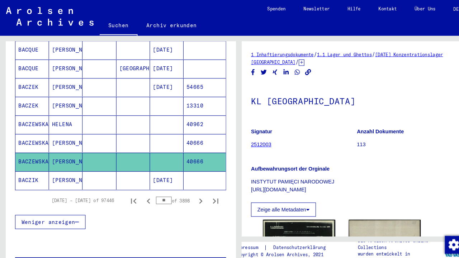
click at [89, 166] on mat-cell at bounding box center [95, 174] width 32 height 18
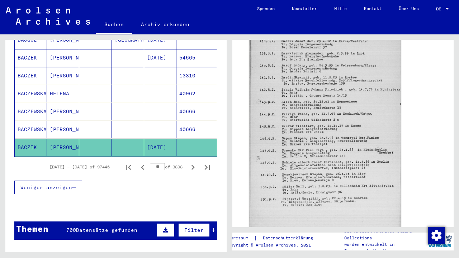
scroll to position [444, 0]
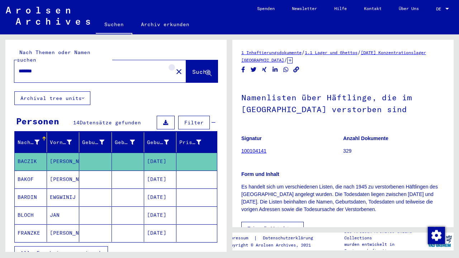
click at [175, 67] on mat-icon "close" at bounding box center [179, 71] width 9 height 9
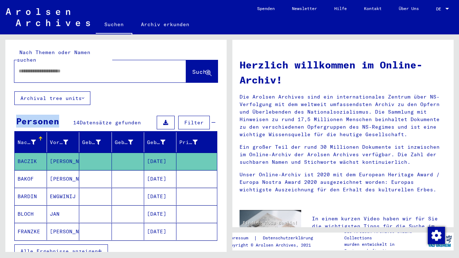
click at [169, 64] on div at bounding box center [100, 71] width 172 height 22
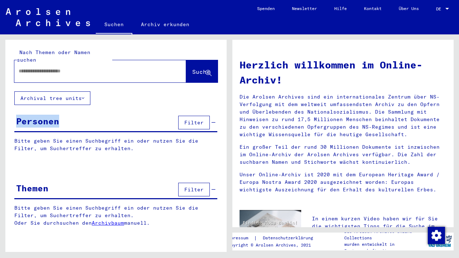
click at [197, 68] on span "Suche" at bounding box center [201, 71] width 18 height 7
click at [208, 70] on icon at bounding box center [209, 73] width 6 height 6
click at [192, 68] on span "Suche" at bounding box center [201, 71] width 18 height 7
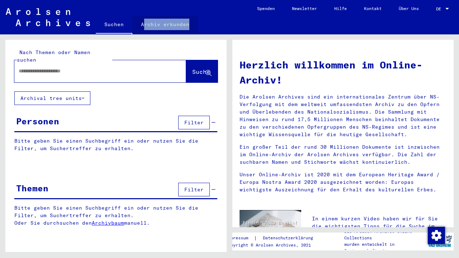
click at [154, 27] on link "Archiv erkunden" at bounding box center [165, 24] width 66 height 17
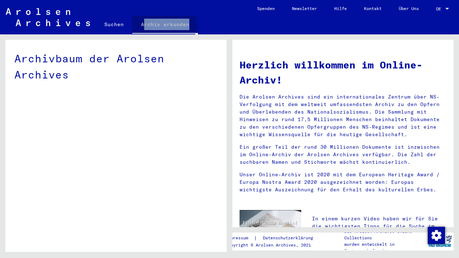
click at [154, 27] on link "Archiv erkunden" at bounding box center [165, 25] width 66 height 19
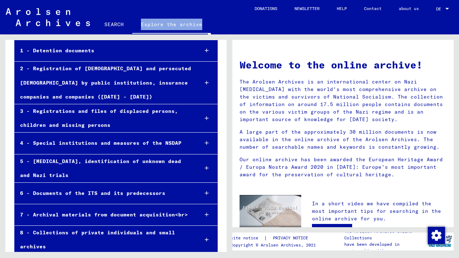
scroll to position [77, 0]
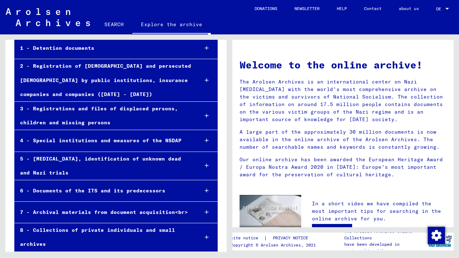
click at [206, 48] on icon at bounding box center [207, 48] width 4 height 5
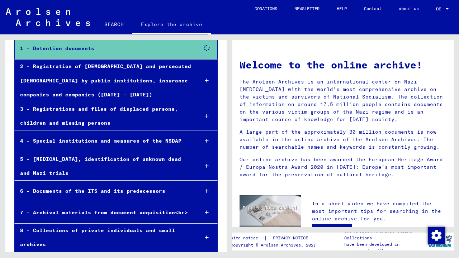
scroll to position [75, 0]
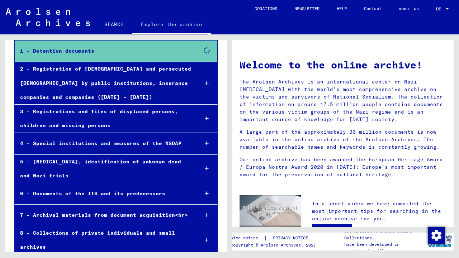
click at [206, 48] on icon at bounding box center [206, 50] width 13 height 13
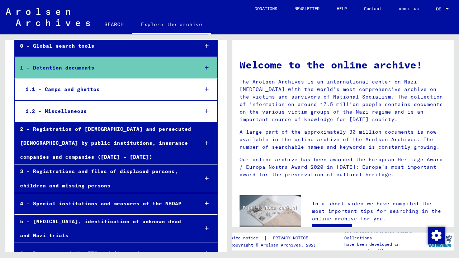
scroll to position [58, 0]
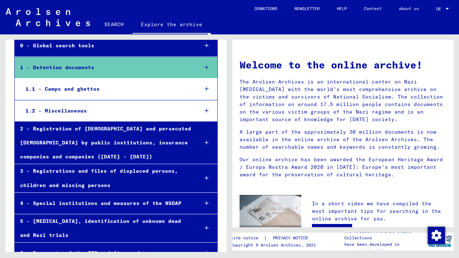
click at [206, 68] on icon at bounding box center [207, 67] width 4 height 5
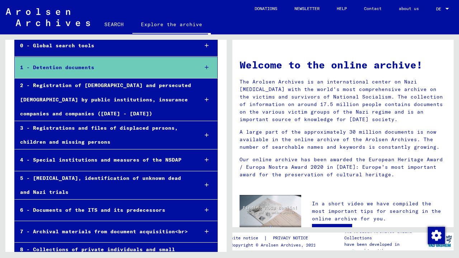
click at [206, 68] on icon at bounding box center [207, 67] width 4 height 5
